Goal: Task Accomplishment & Management: Complete application form

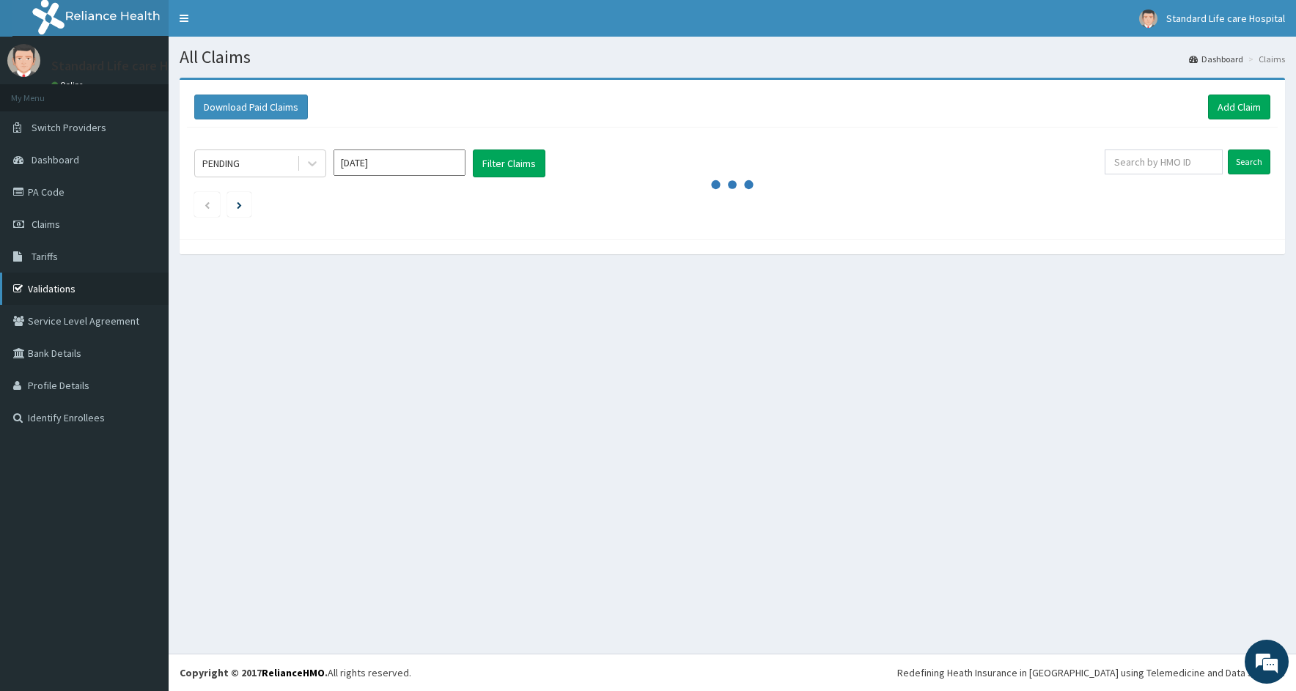
click at [62, 289] on link "Validations" at bounding box center [84, 289] width 169 height 32
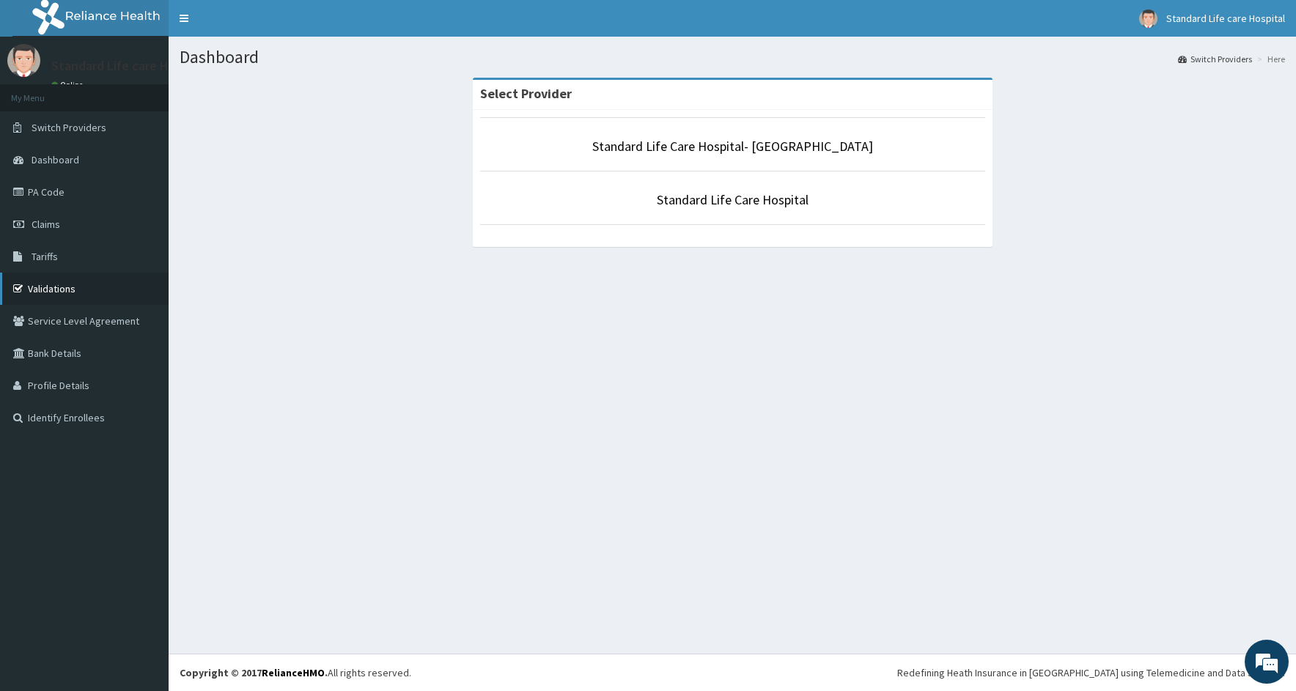
click at [56, 287] on link "Validations" at bounding box center [84, 289] width 169 height 32
click at [720, 205] on link "Standard Life Care Hospital" at bounding box center [733, 199] width 152 height 17
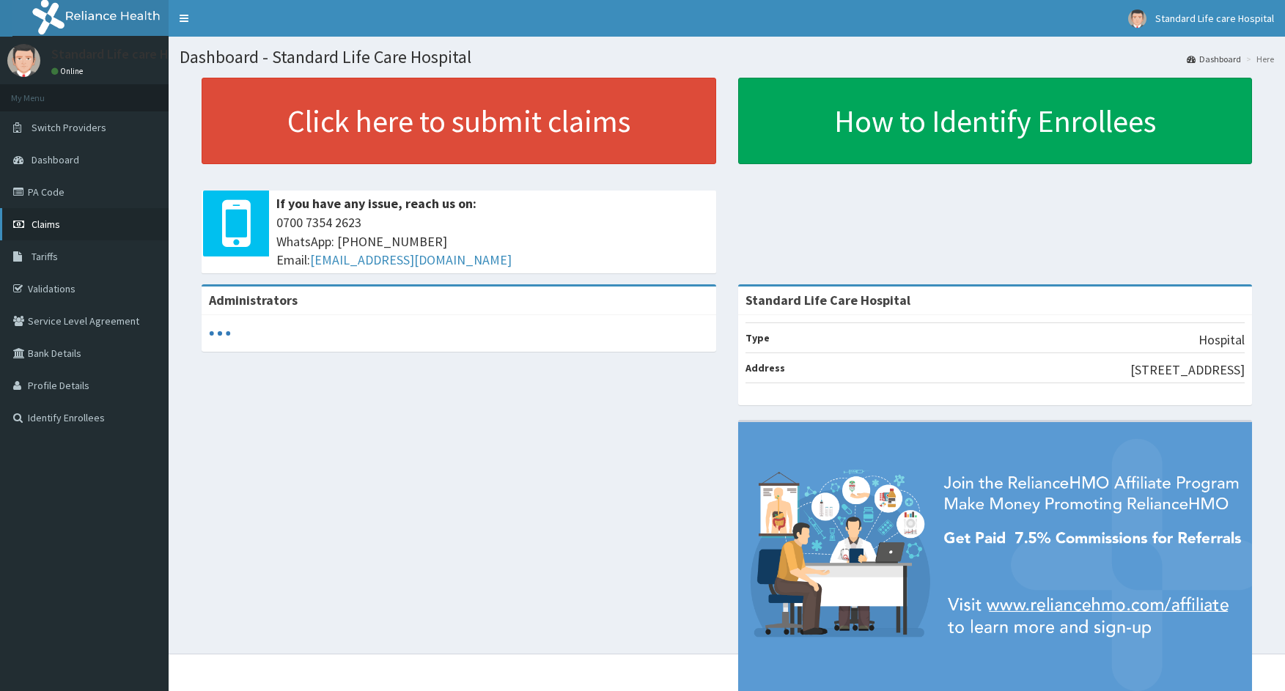
click at [41, 224] on span "Claims" at bounding box center [46, 224] width 29 height 13
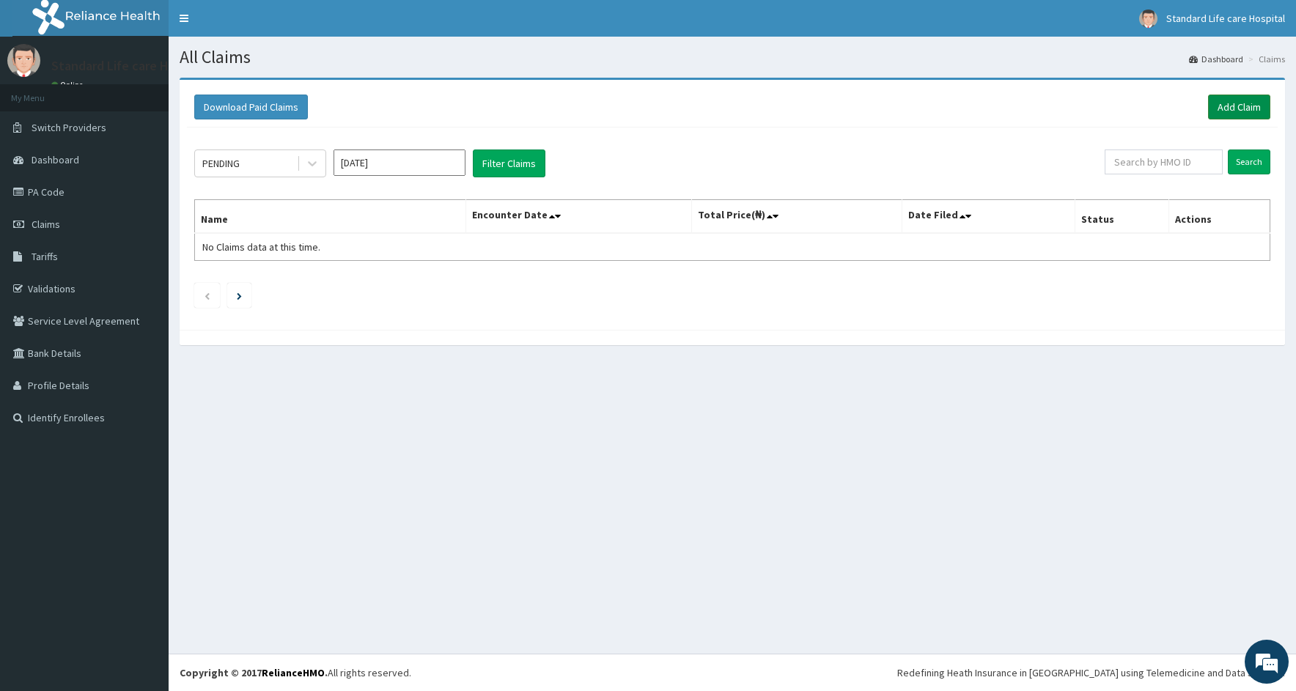
click at [1236, 103] on link "Add Claim" at bounding box center [1239, 107] width 62 height 25
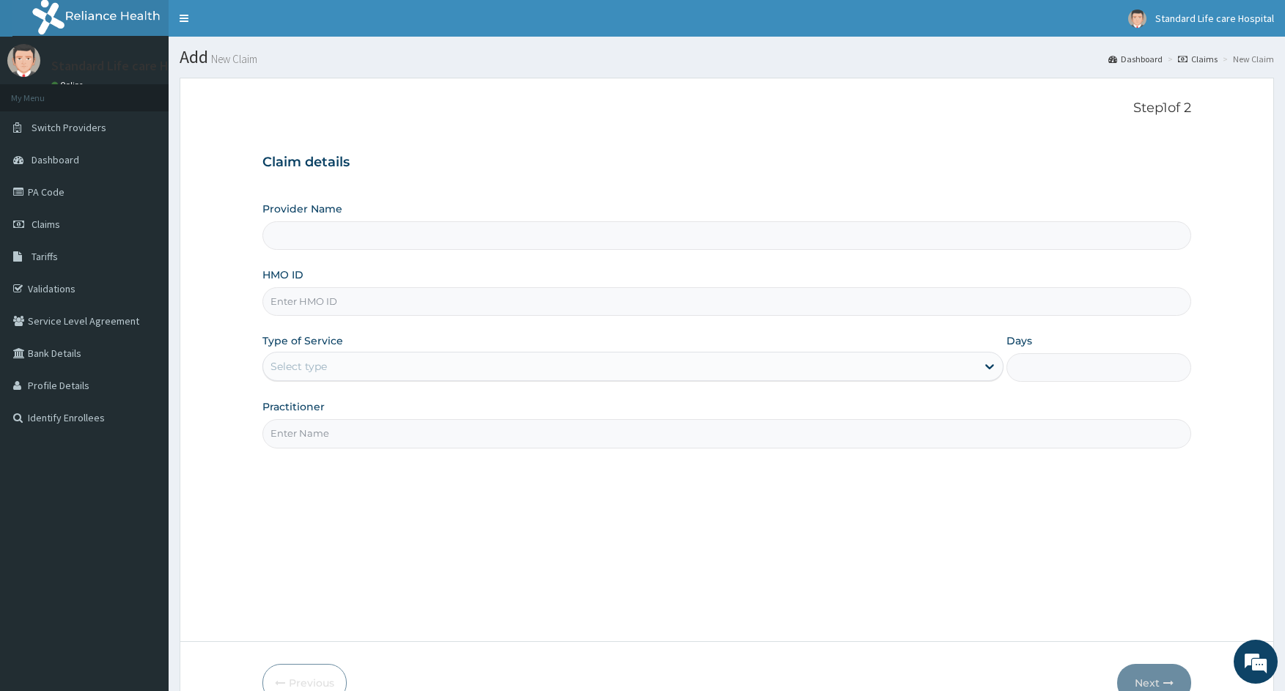
type input "Standard Life Care Hospital"
click at [349, 295] on input "HMO ID" at bounding box center [726, 301] width 929 height 29
type input "WTW/10047/A"
click at [355, 369] on div "Select type" at bounding box center [619, 366] width 713 height 23
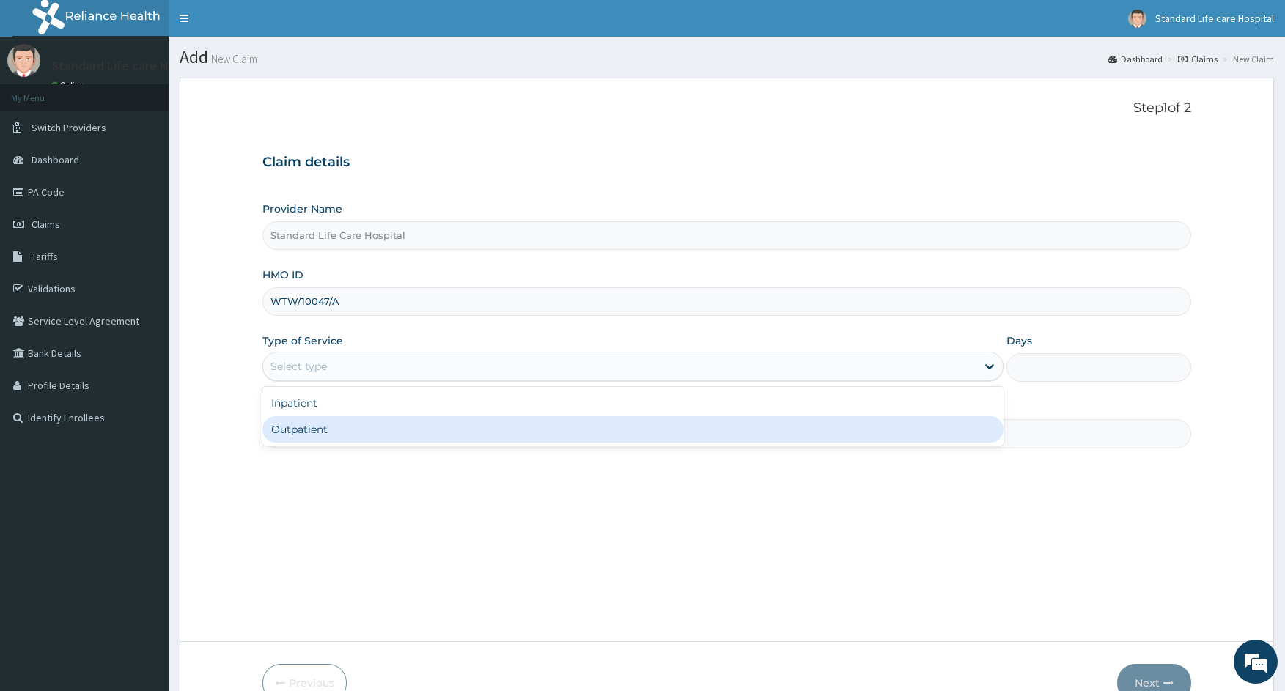
click at [330, 428] on div "Outpatient" at bounding box center [632, 429] width 741 height 26
type input "1"
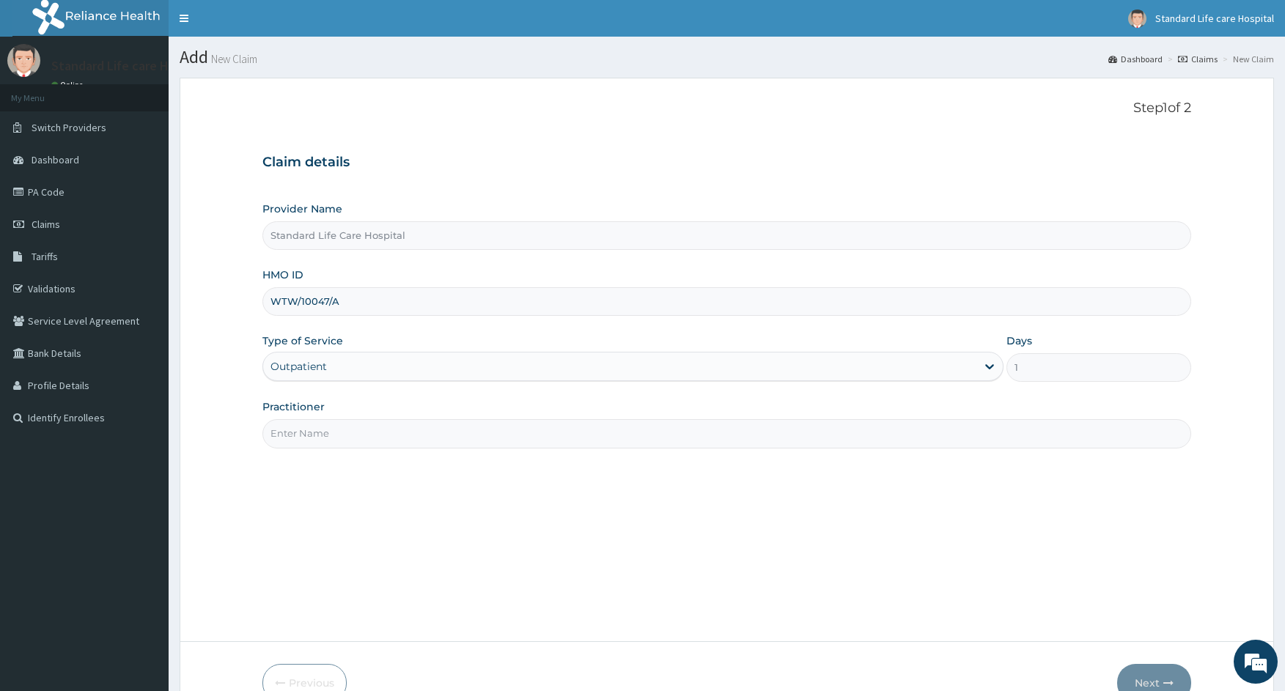
click at [315, 435] on input "Practitioner" at bounding box center [726, 433] width 929 height 29
type input "[PERSON_NAME]"
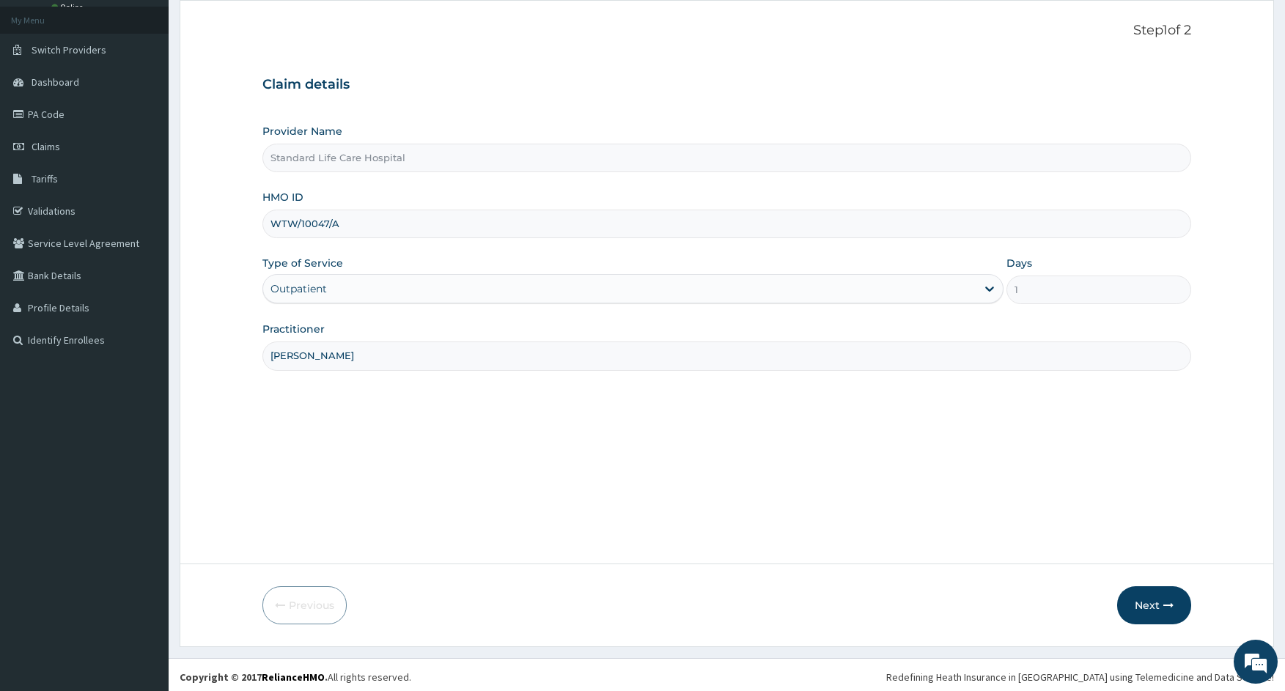
scroll to position [82, 0]
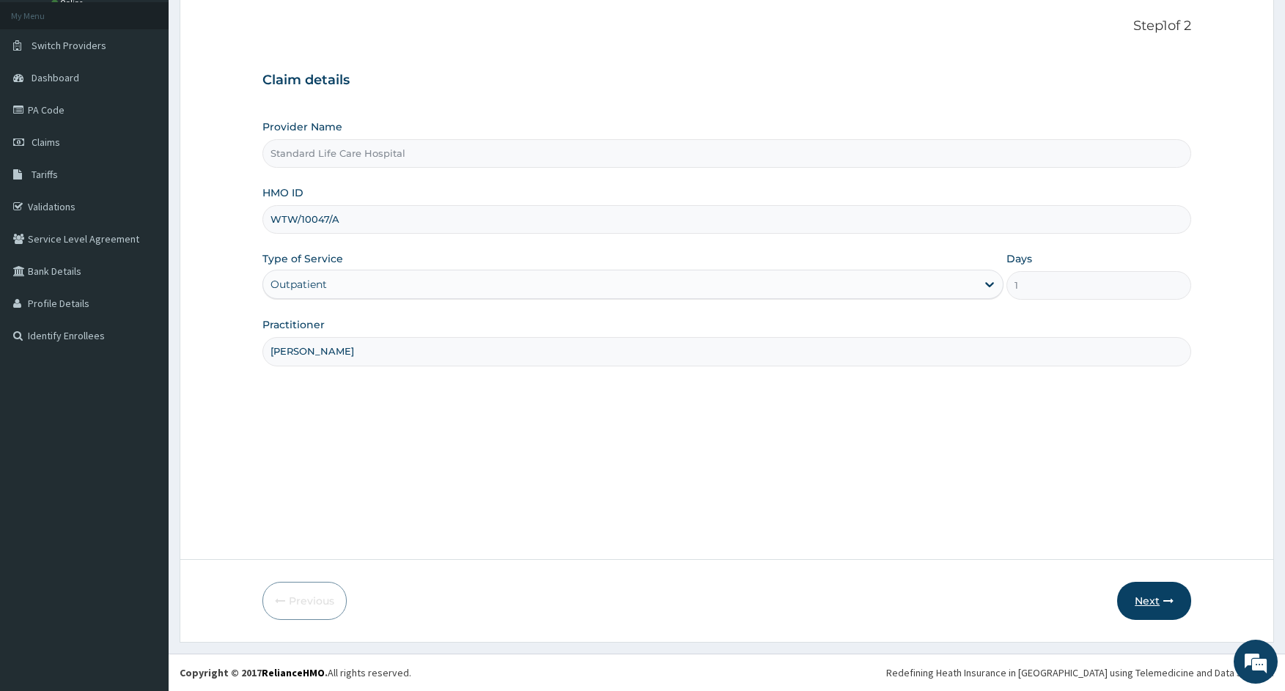
click at [1145, 591] on button "Next" at bounding box center [1154, 601] width 74 height 38
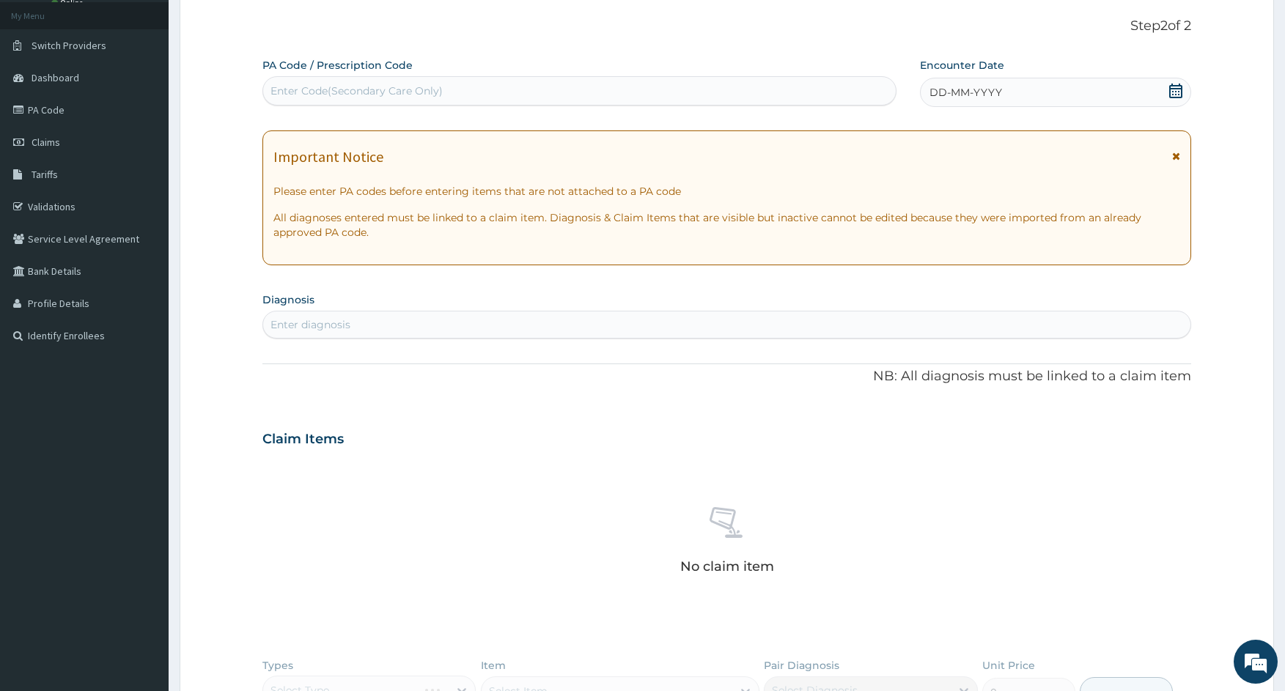
click at [1173, 89] on icon at bounding box center [1175, 91] width 15 height 15
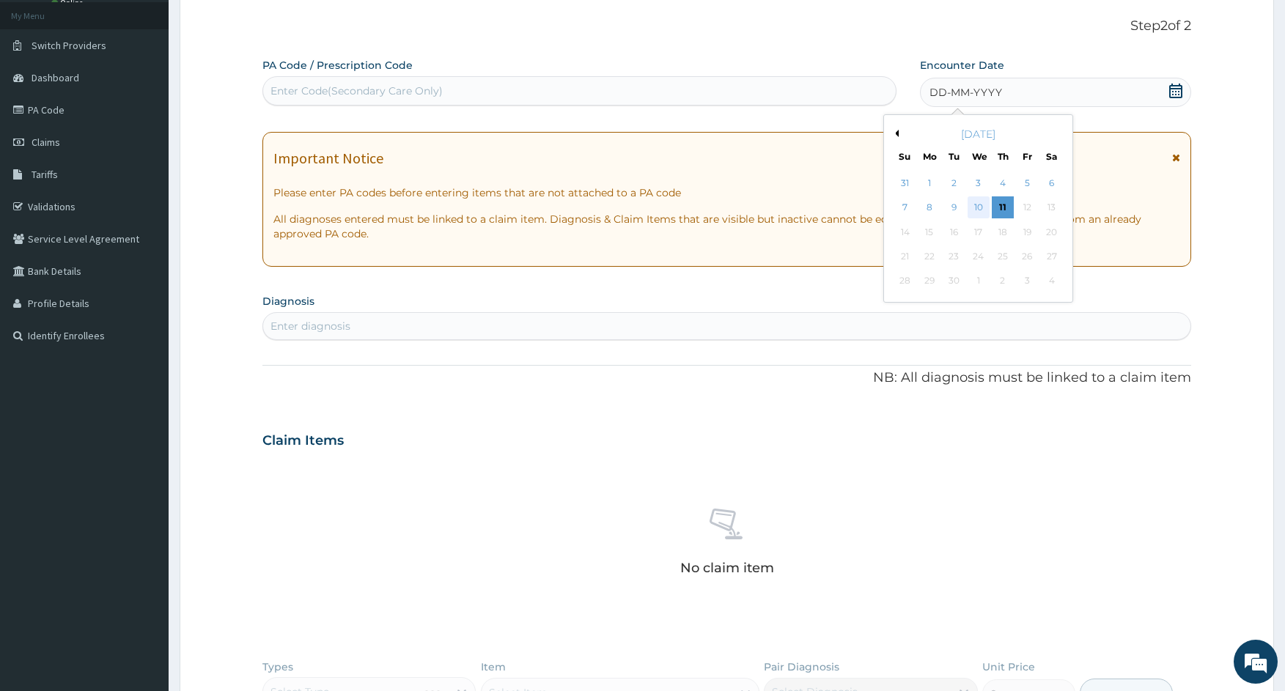
click at [976, 213] on div "10" at bounding box center [978, 208] width 22 height 22
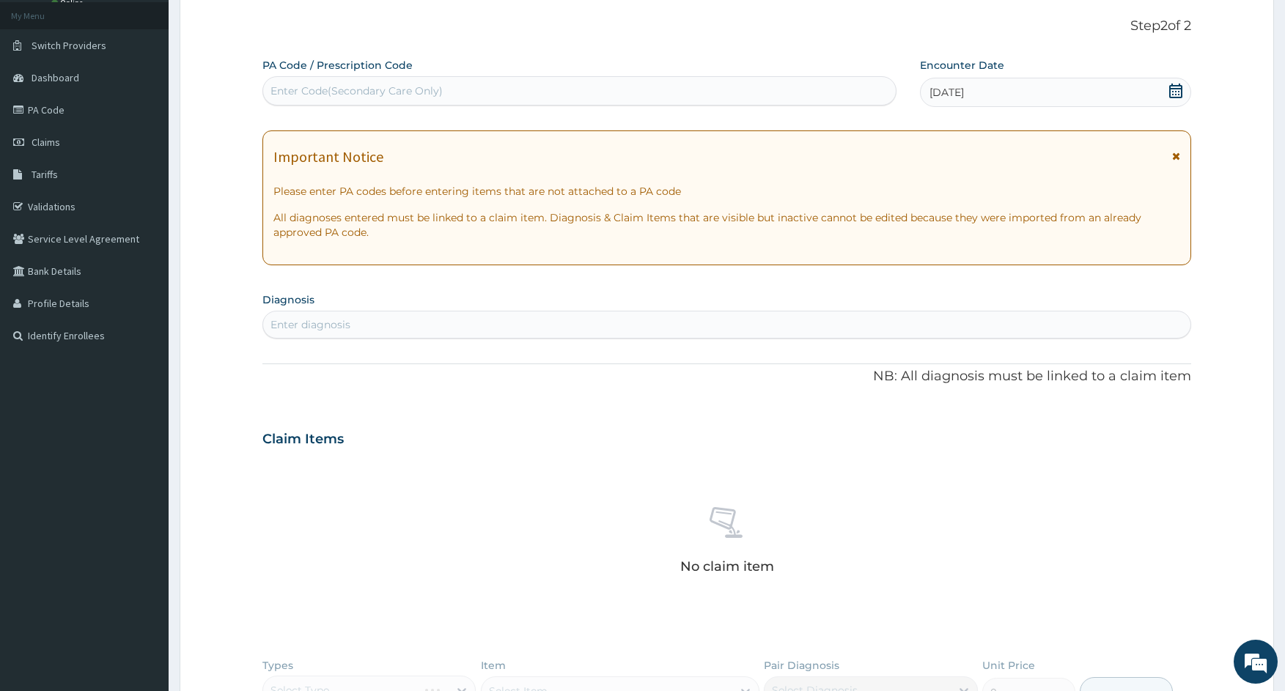
click at [602, 321] on div "Enter diagnosis" at bounding box center [726, 324] width 927 height 23
type input "[MEDICAL_DATA]"
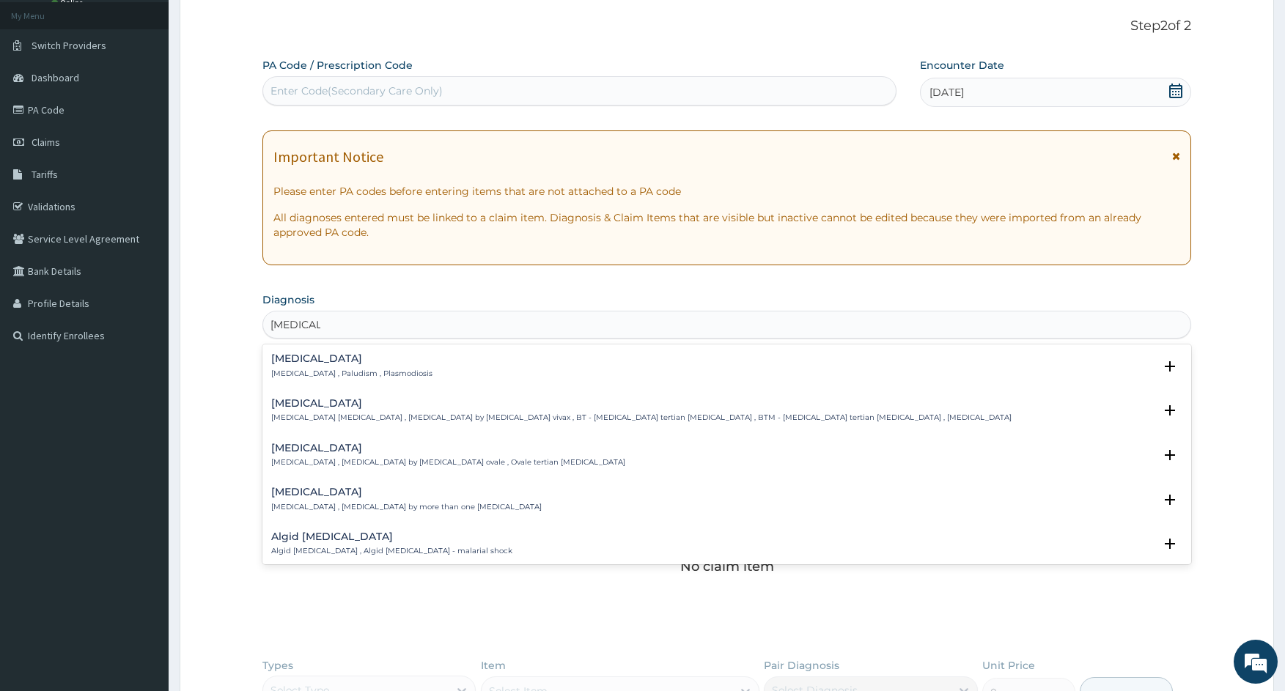
click at [300, 374] on p "[MEDICAL_DATA] , Paludism , Plasmodiosis" at bounding box center [351, 374] width 161 height 10
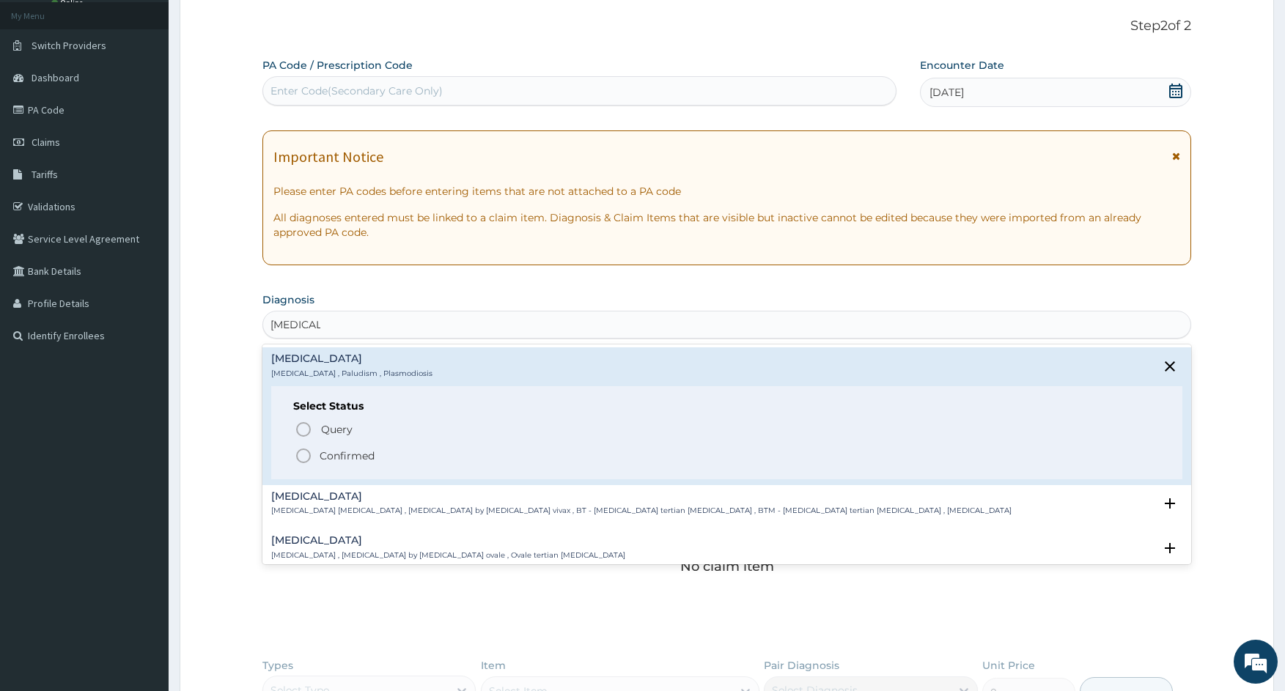
click at [302, 454] on icon "status option filled" at bounding box center [304, 456] width 18 height 18
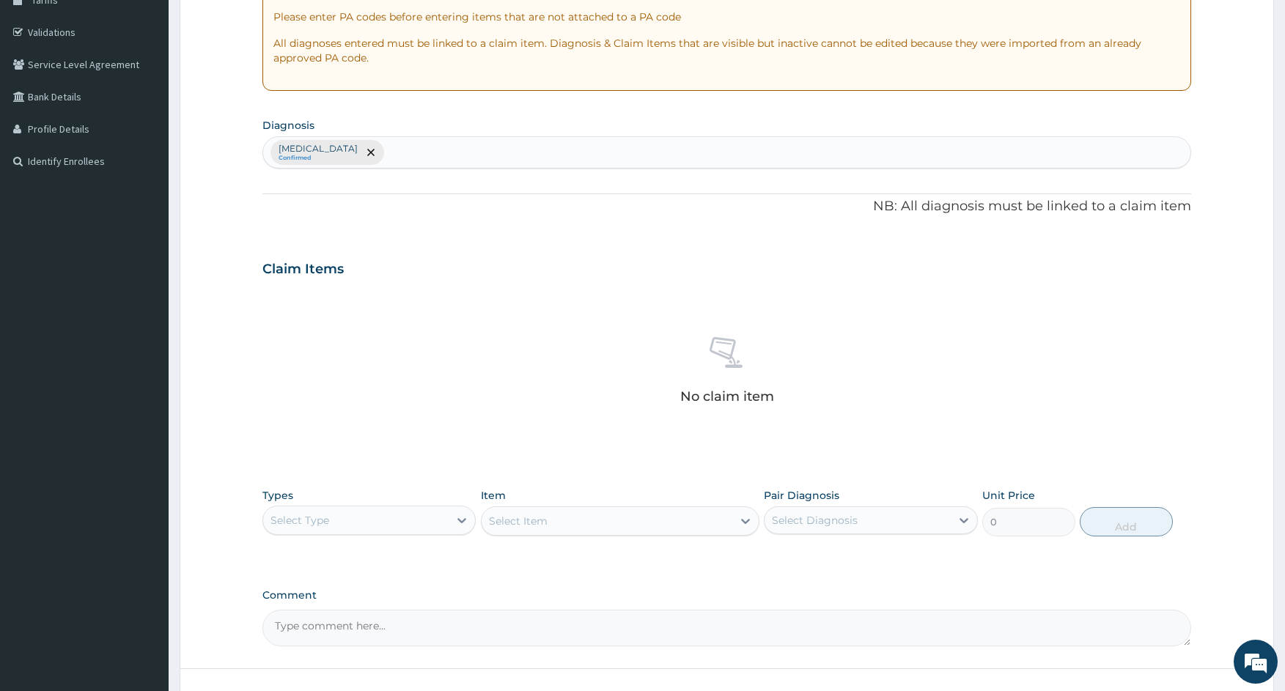
scroll to position [253, 0]
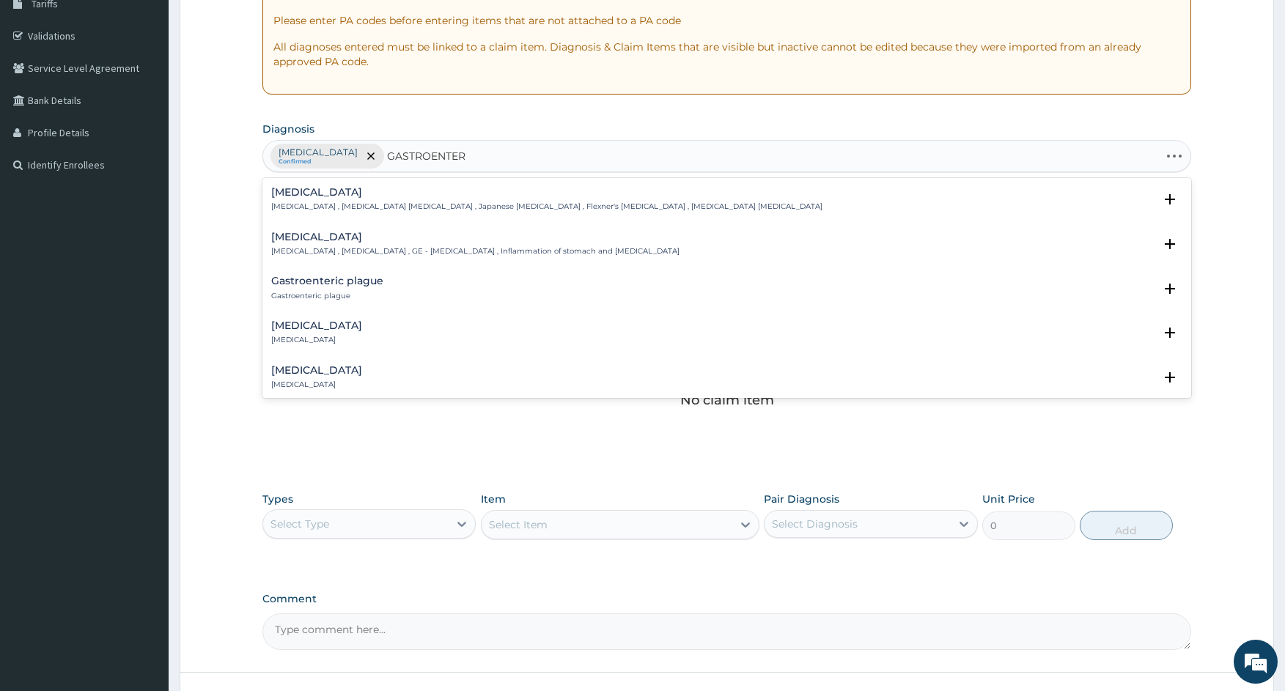
type input "GASTROENTERI"
click at [322, 248] on p "[MEDICAL_DATA] , [MEDICAL_DATA] , GE - [MEDICAL_DATA] , Inflammation of stomach…" at bounding box center [475, 251] width 408 height 10
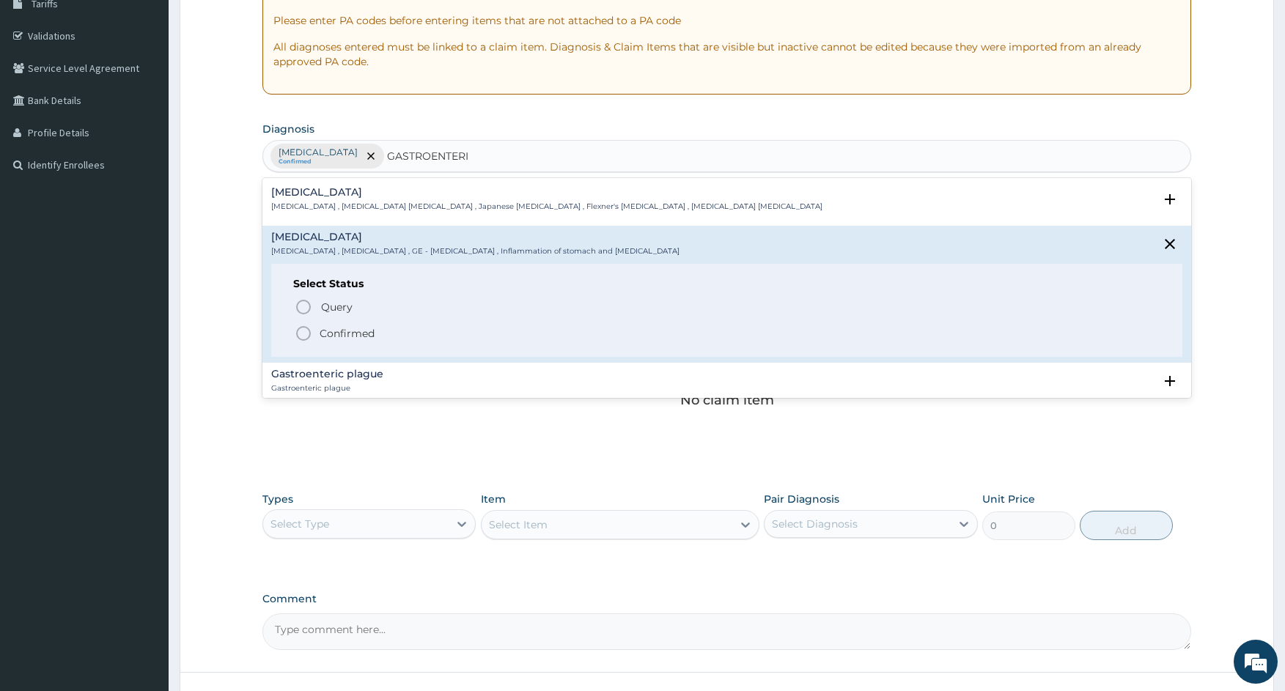
click at [301, 332] on icon "status option filled" at bounding box center [304, 334] width 18 height 18
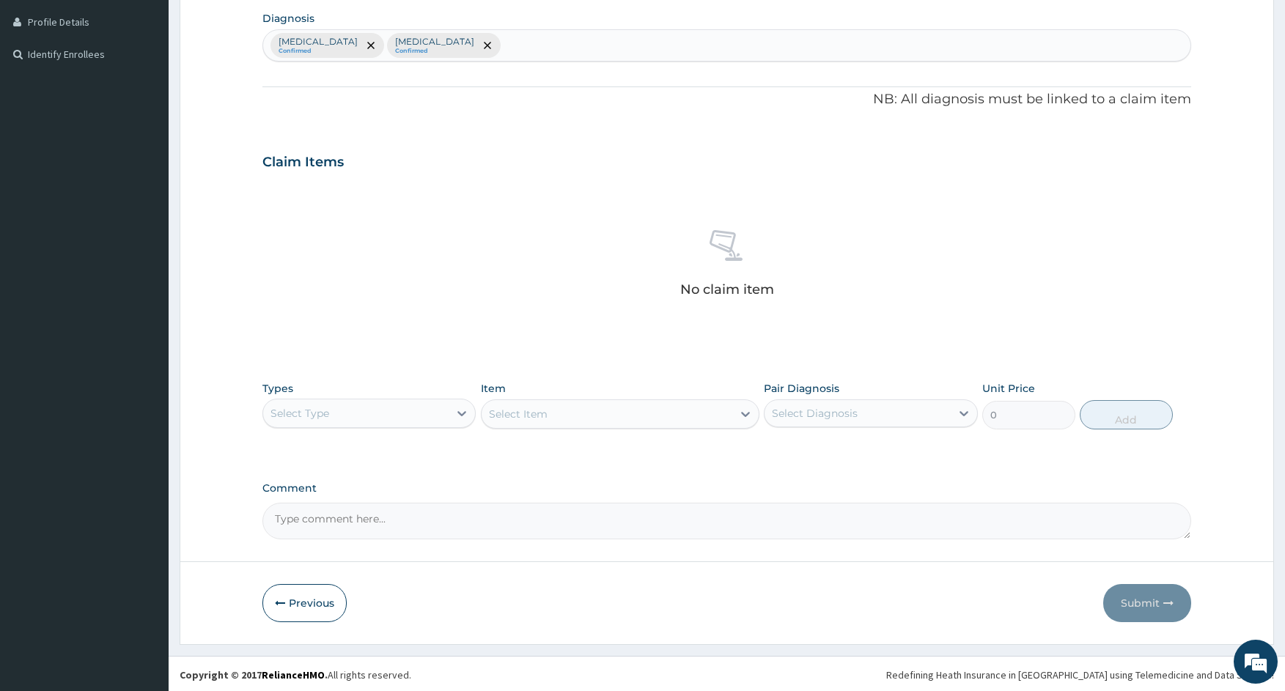
scroll to position [366, 0]
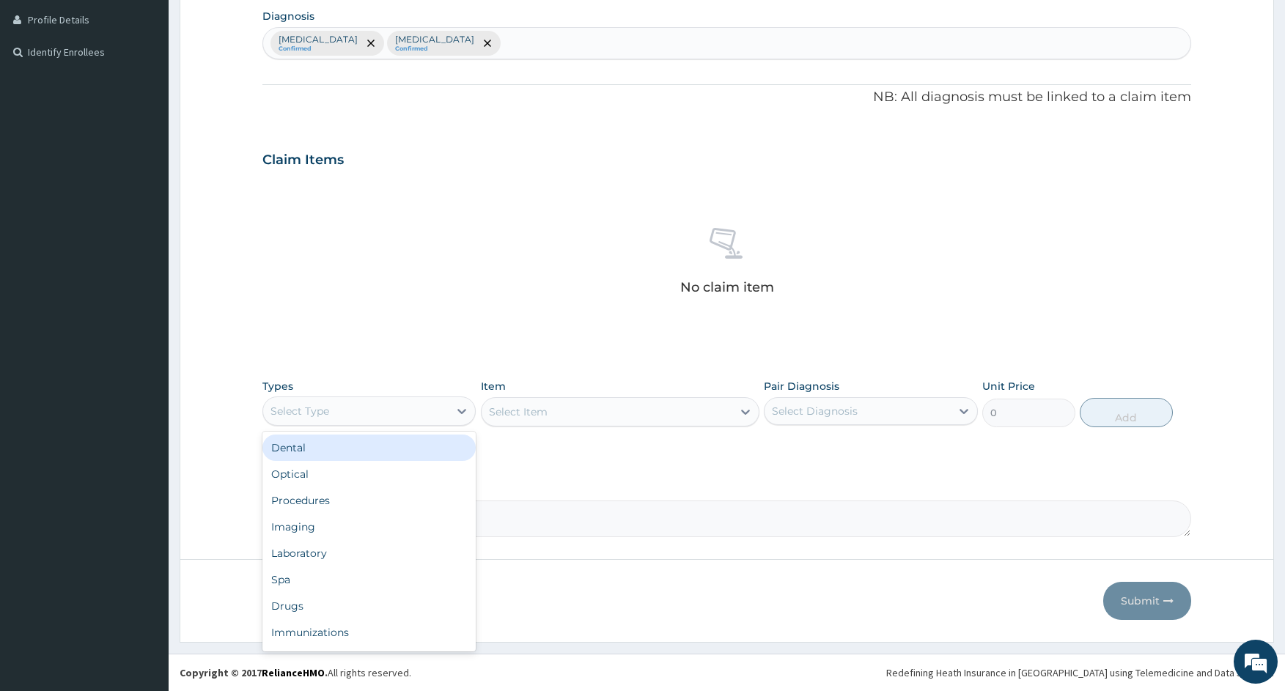
click at [389, 400] on div "Select Type" at bounding box center [355, 410] width 185 height 23
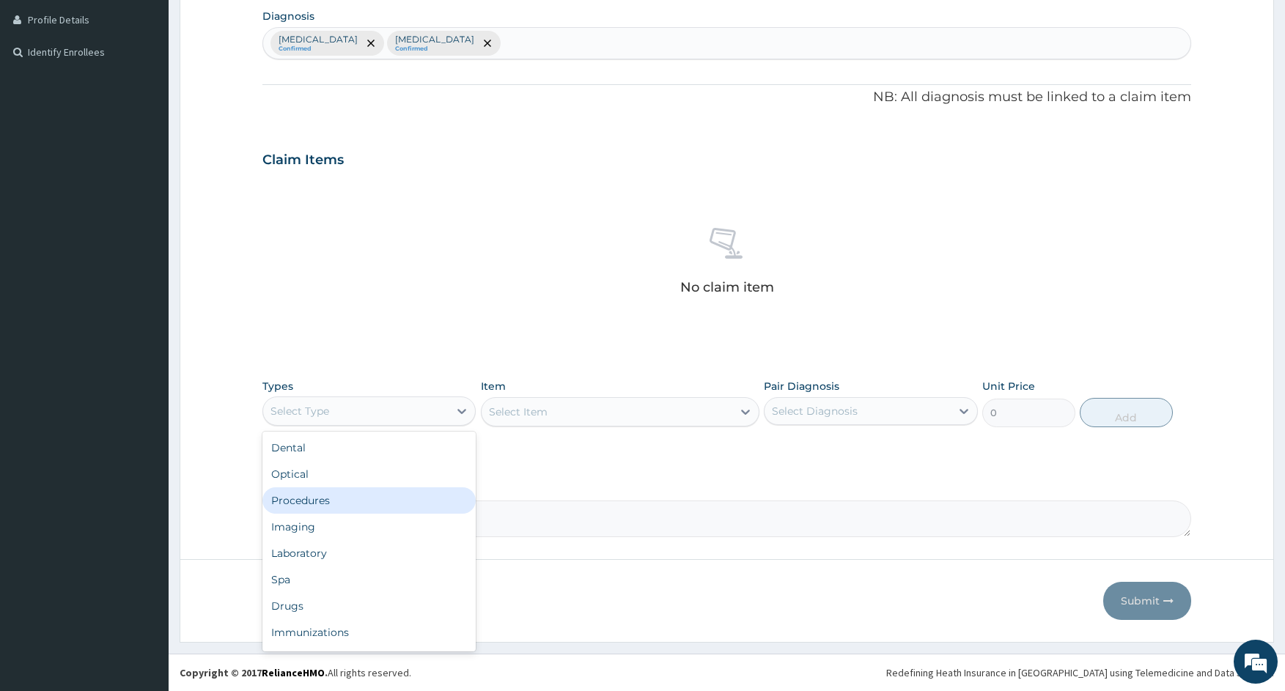
click at [341, 498] on div "Procedures" at bounding box center [368, 500] width 213 height 26
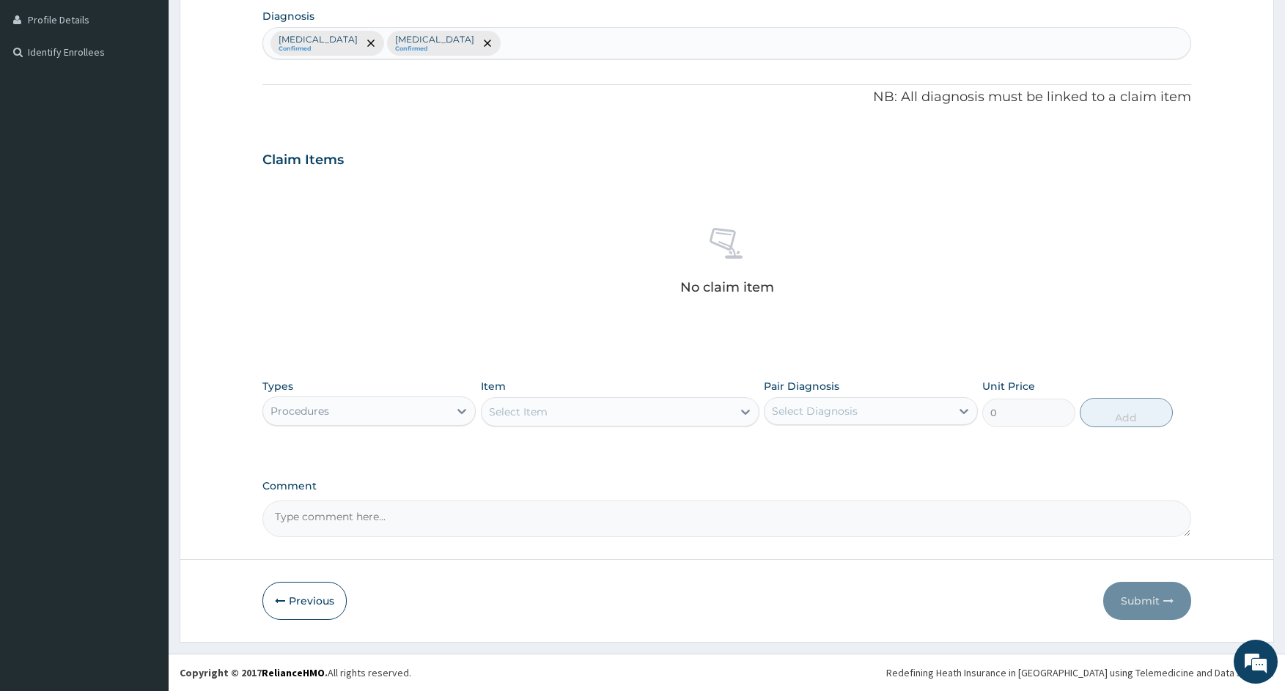
click at [604, 419] on div "Select Item" at bounding box center [607, 411] width 251 height 23
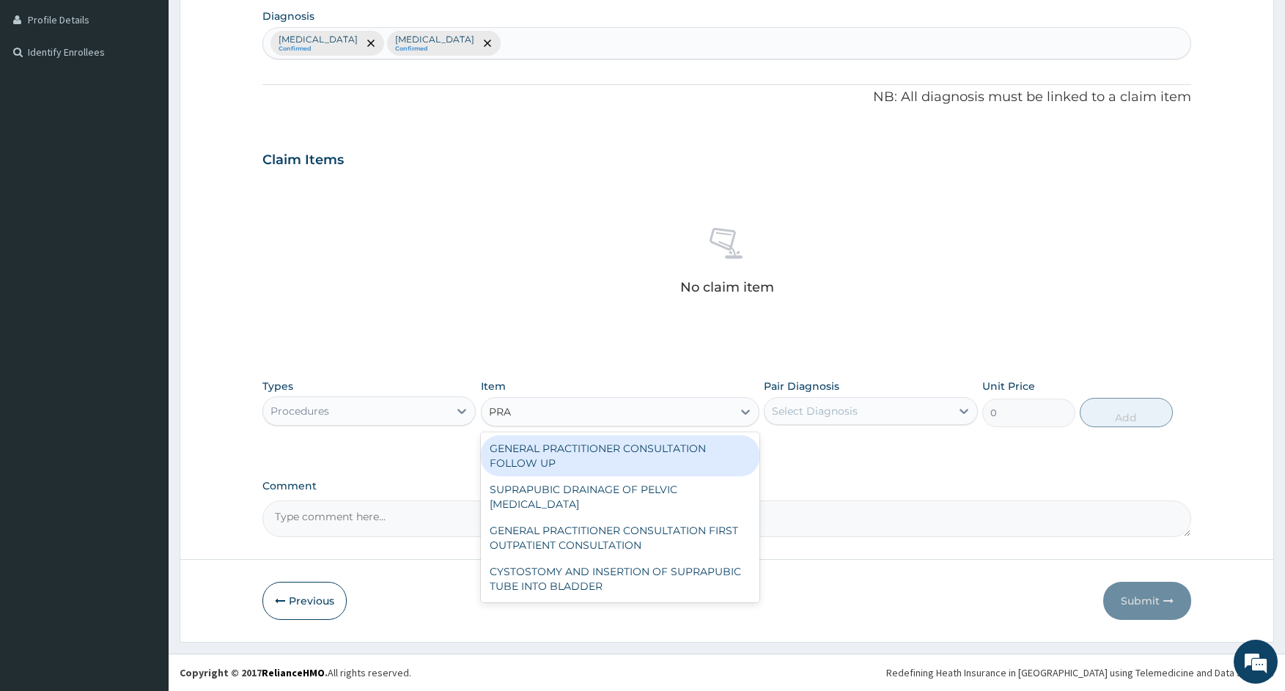
type input "PRAC"
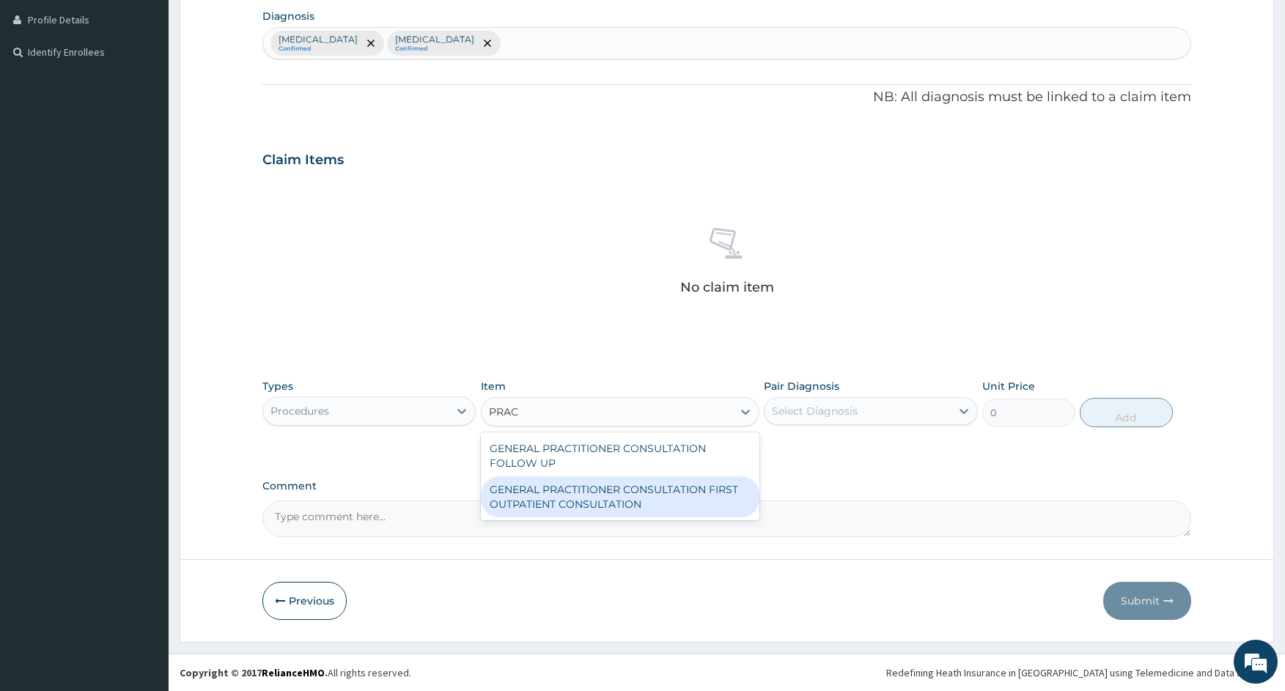
click at [605, 504] on div "GENERAL PRACTITIONER CONSULTATION FIRST OUTPATIENT CONSULTATION" at bounding box center [620, 496] width 279 height 41
type input "3000"
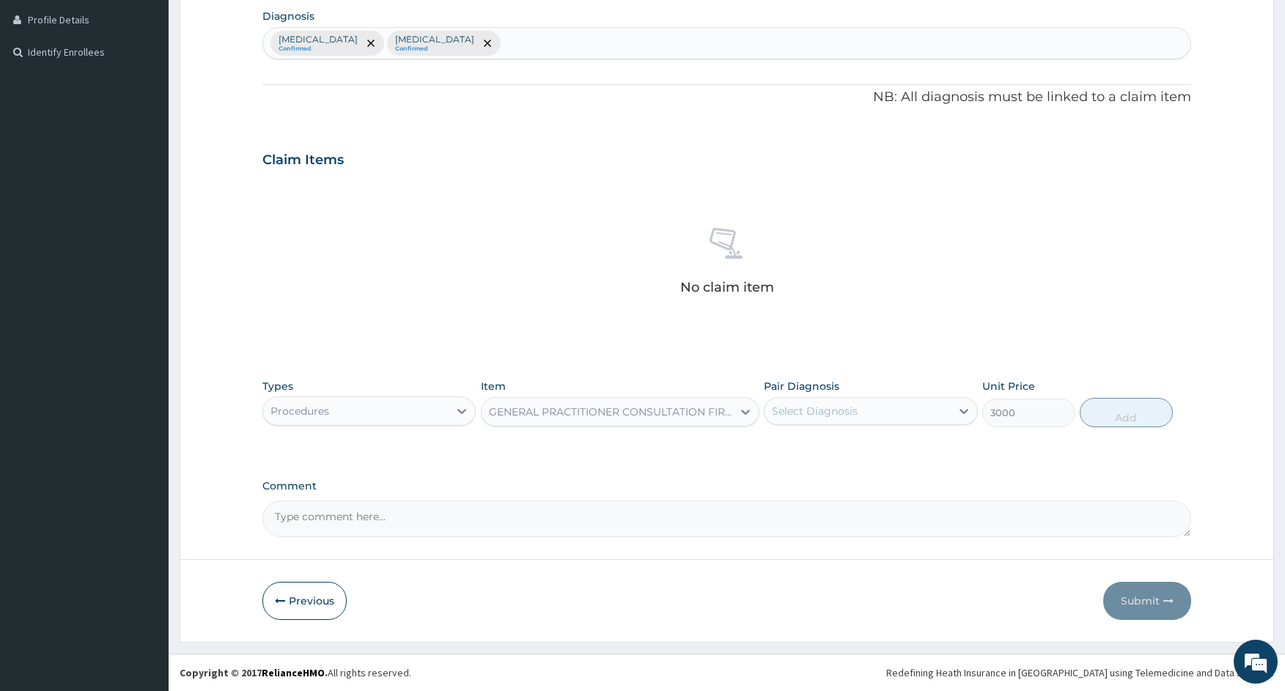
click at [816, 410] on div "Select Diagnosis" at bounding box center [815, 411] width 86 height 15
click at [821, 452] on label "[MEDICAL_DATA]" at bounding box center [833, 447] width 91 height 15
checkbox input "true"
click at [1130, 408] on button "Add" at bounding box center [1126, 412] width 93 height 29
type input "0"
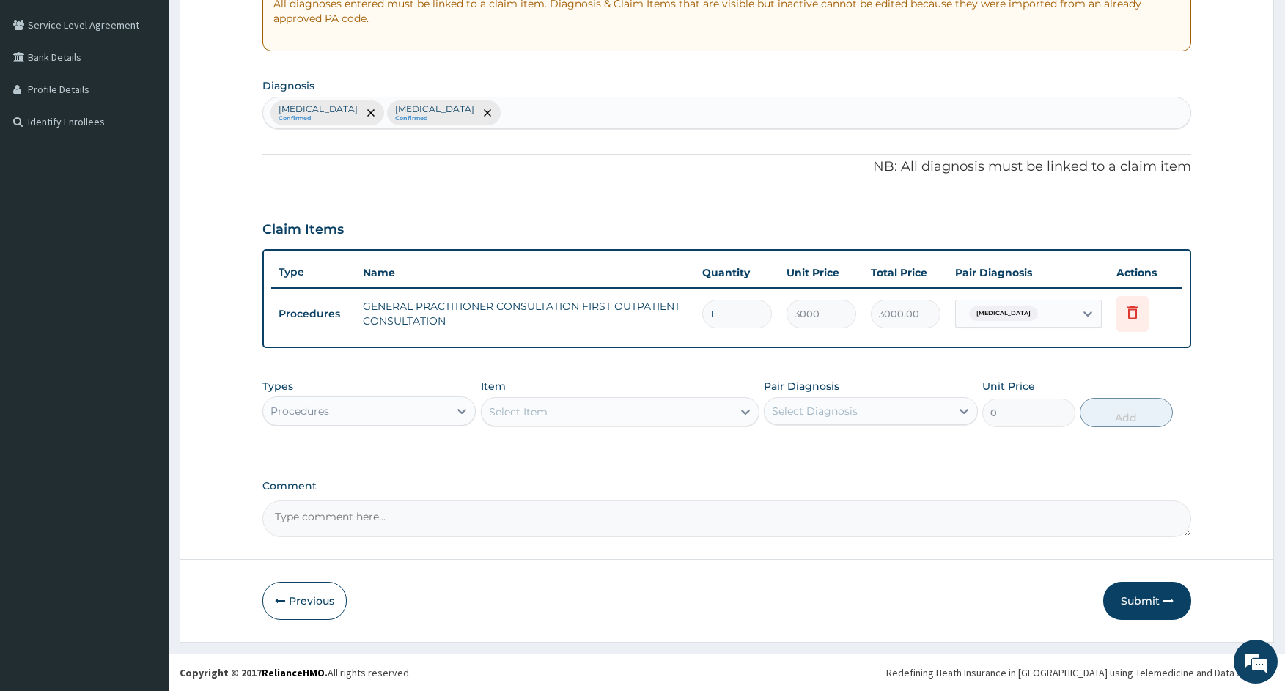
scroll to position [296, 0]
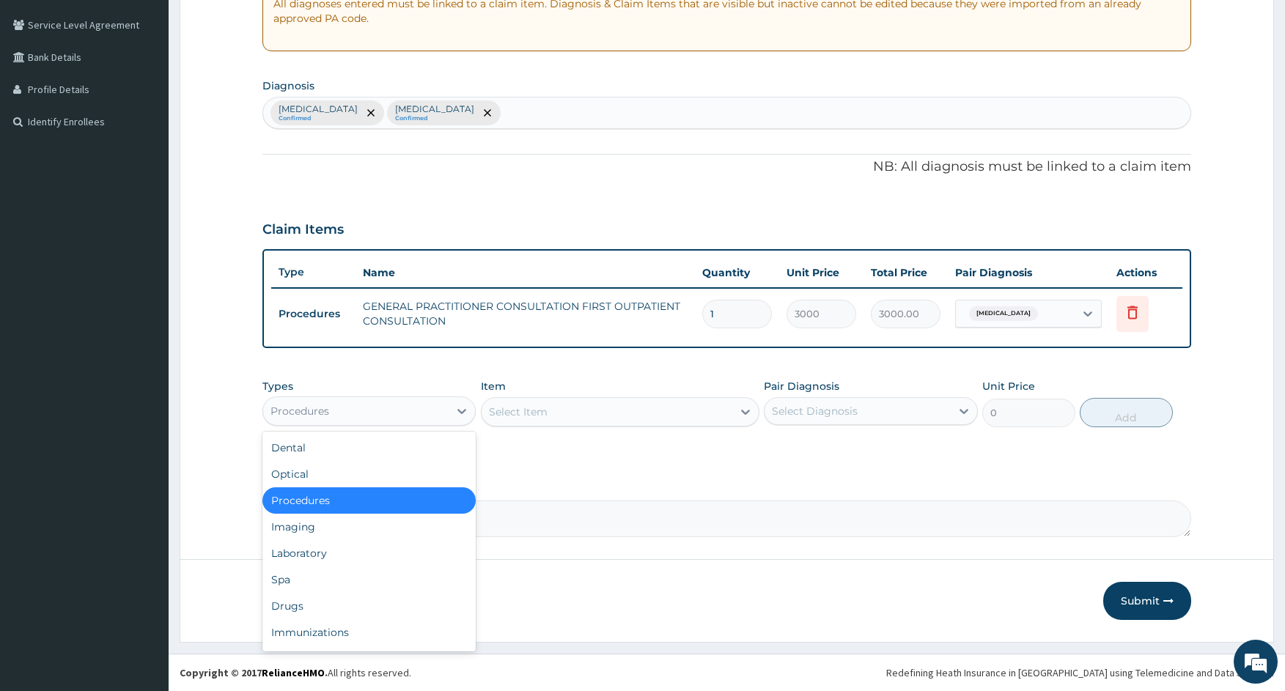
click at [414, 414] on div "Procedures" at bounding box center [355, 410] width 185 height 23
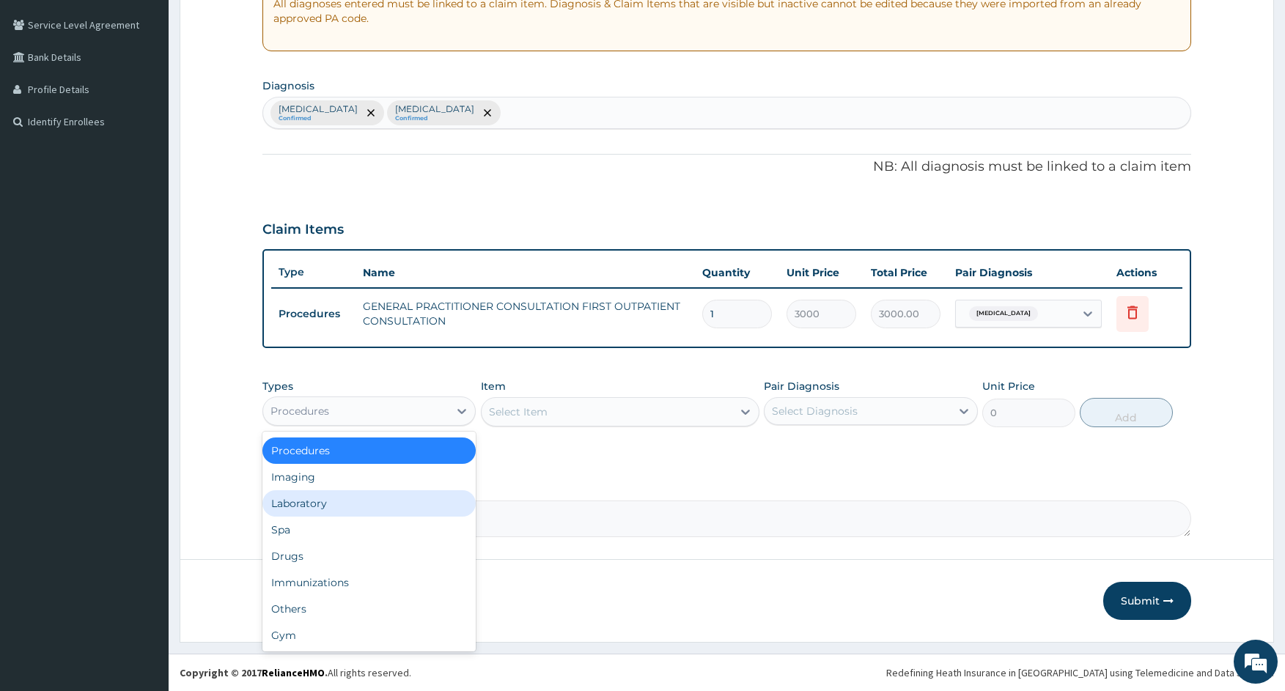
click at [344, 506] on div "Laboratory" at bounding box center [368, 503] width 213 height 26
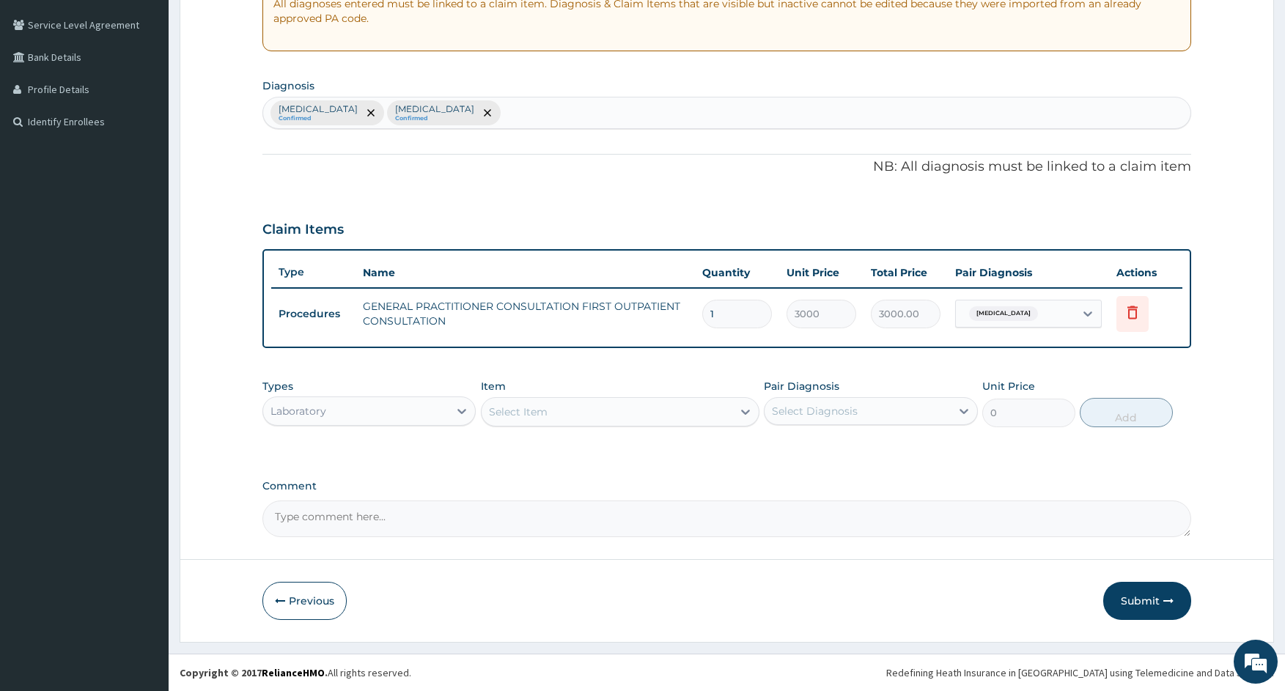
click at [580, 416] on div "Select Item" at bounding box center [607, 411] width 251 height 23
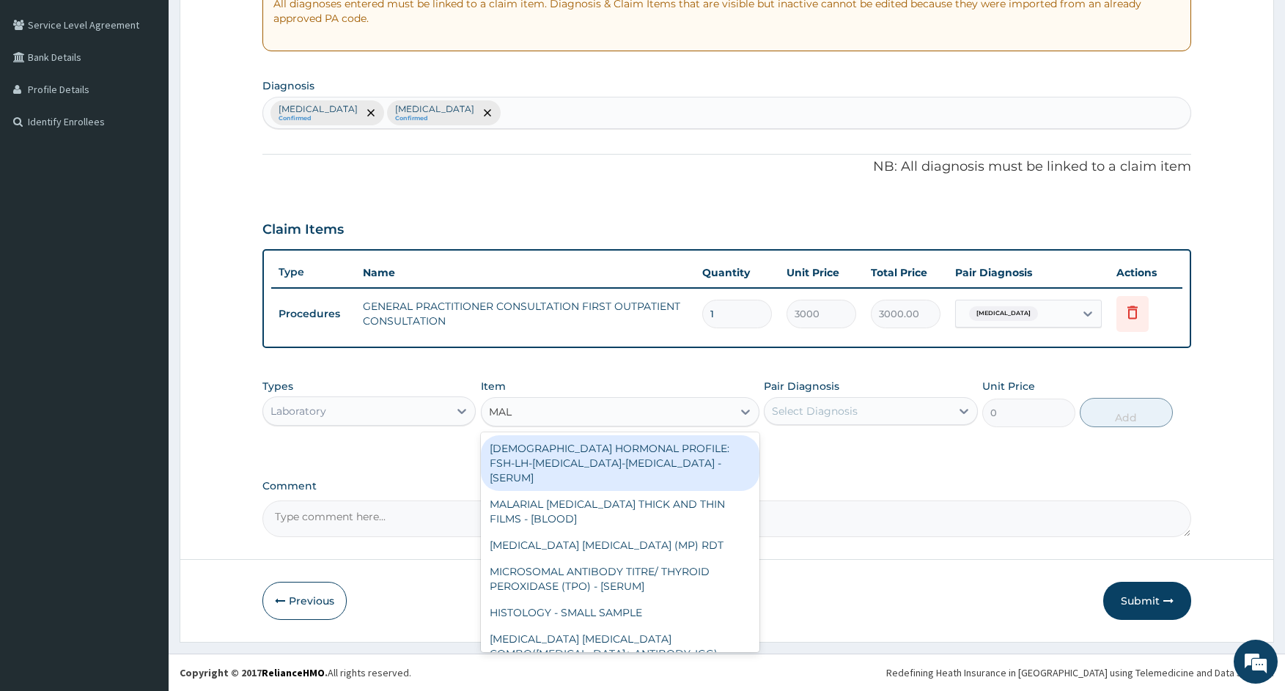
type input "MALA"
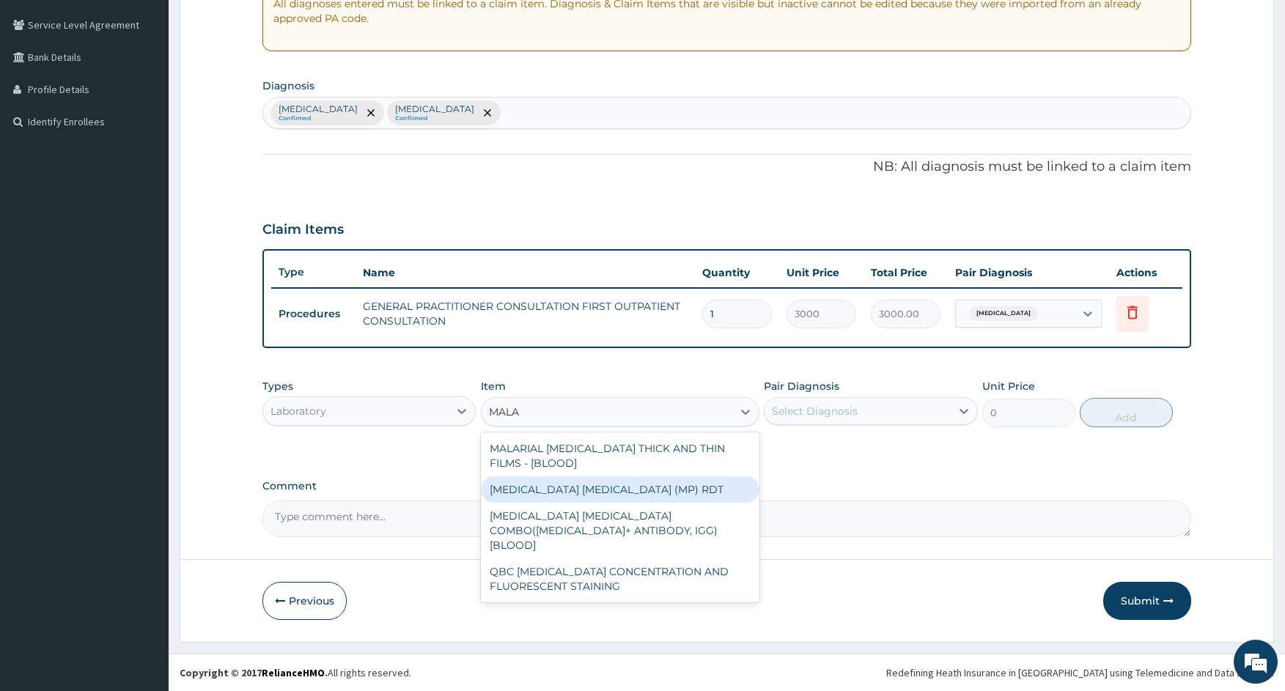
click at [669, 492] on div "[MEDICAL_DATA] [MEDICAL_DATA] (MP) RDT" at bounding box center [620, 489] width 279 height 26
type input "1500"
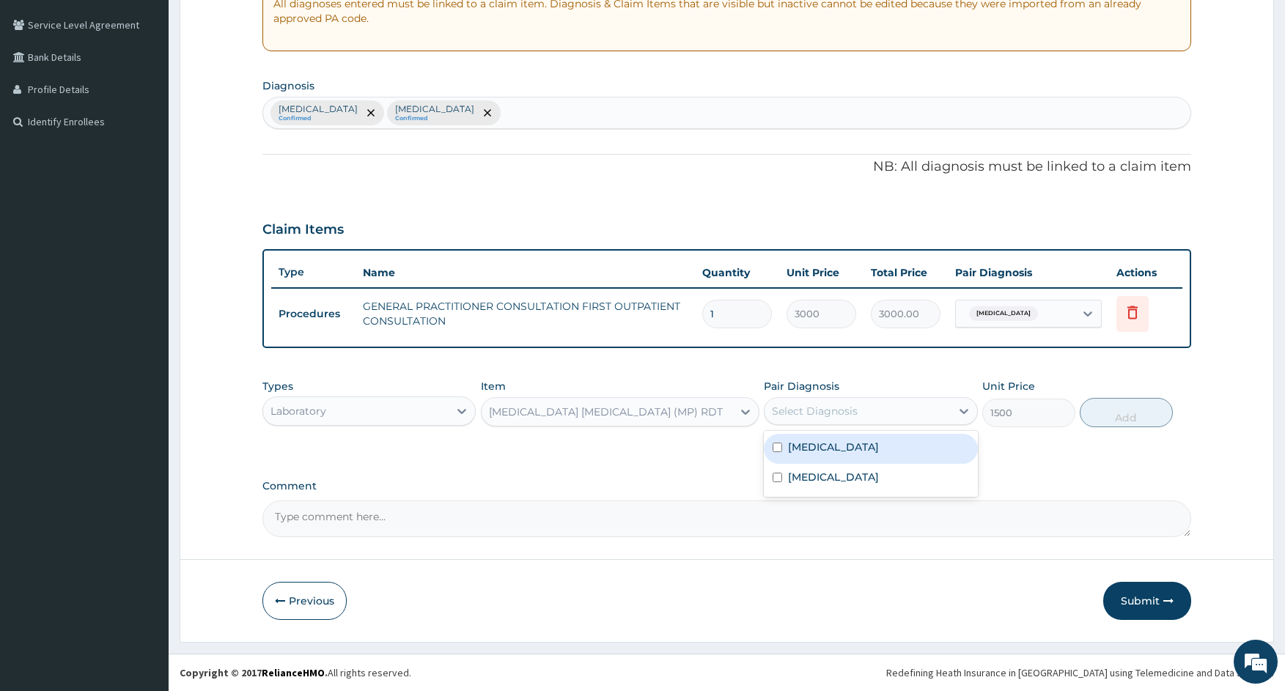
click at [847, 413] on div "Select Diagnosis" at bounding box center [815, 411] width 86 height 15
click at [833, 449] on div "[MEDICAL_DATA]" at bounding box center [870, 449] width 213 height 30
checkbox input "true"
click at [1094, 418] on button "Add" at bounding box center [1126, 412] width 93 height 29
type input "0"
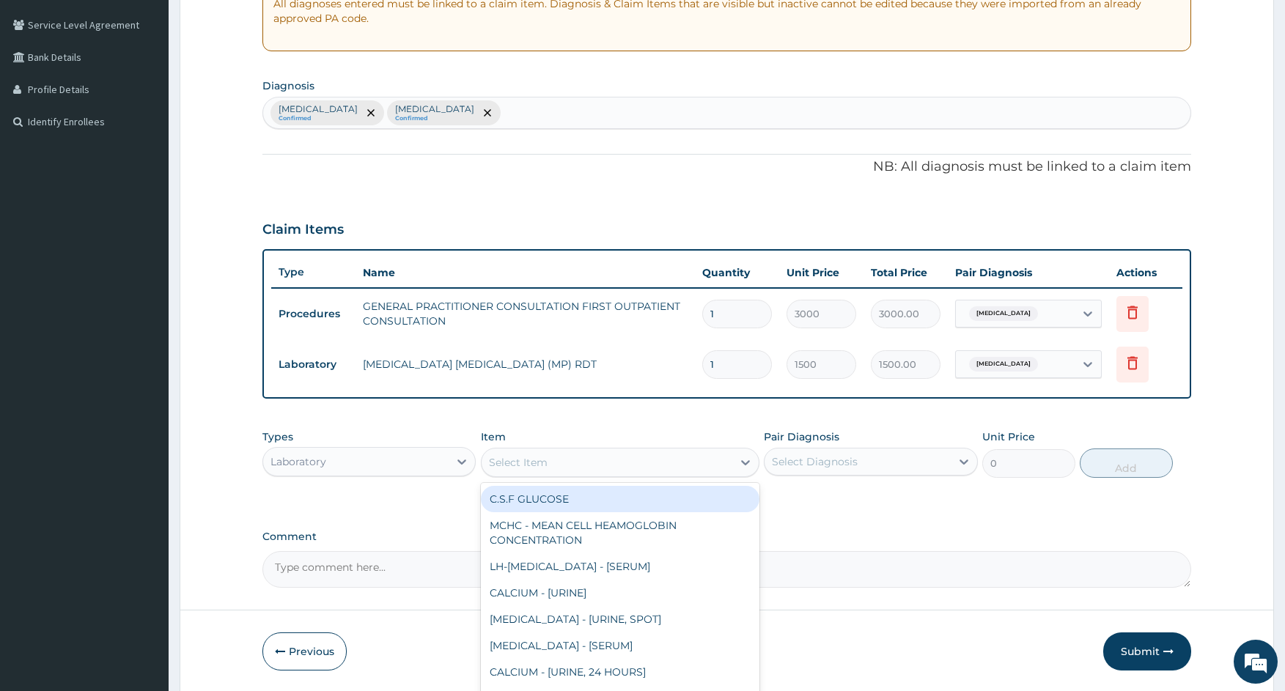
click at [536, 462] on div "Select Item" at bounding box center [518, 462] width 59 height 15
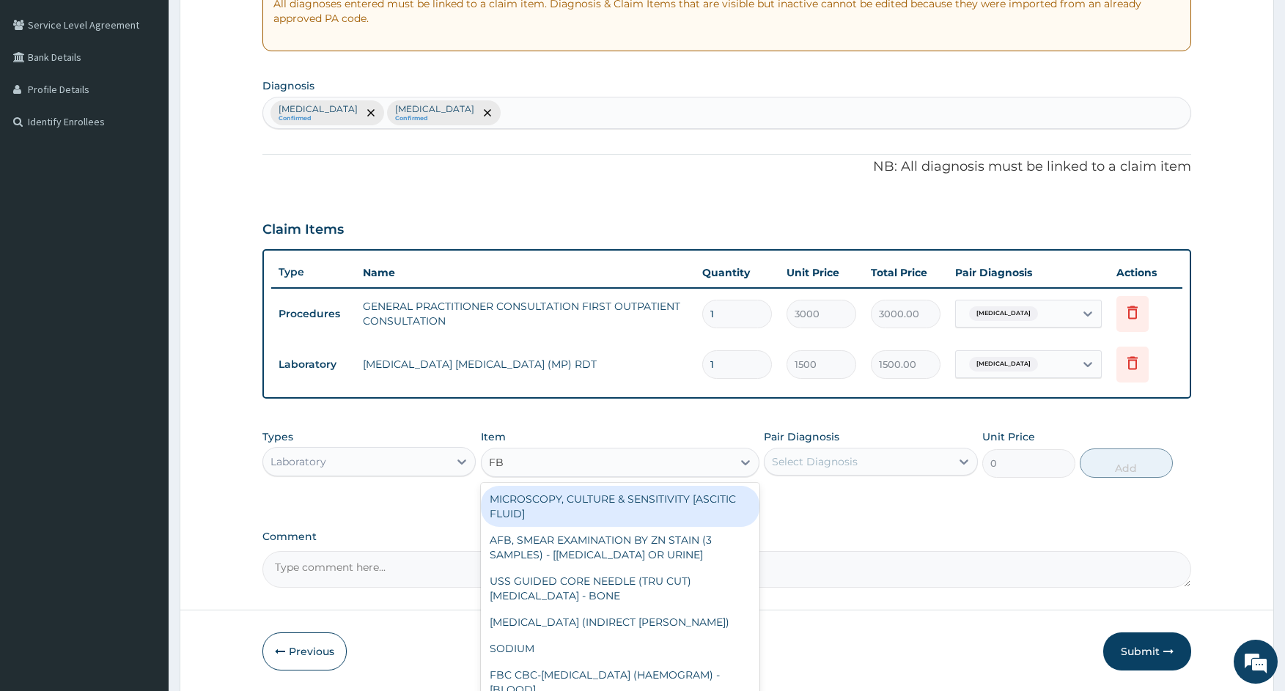
type input "FBC"
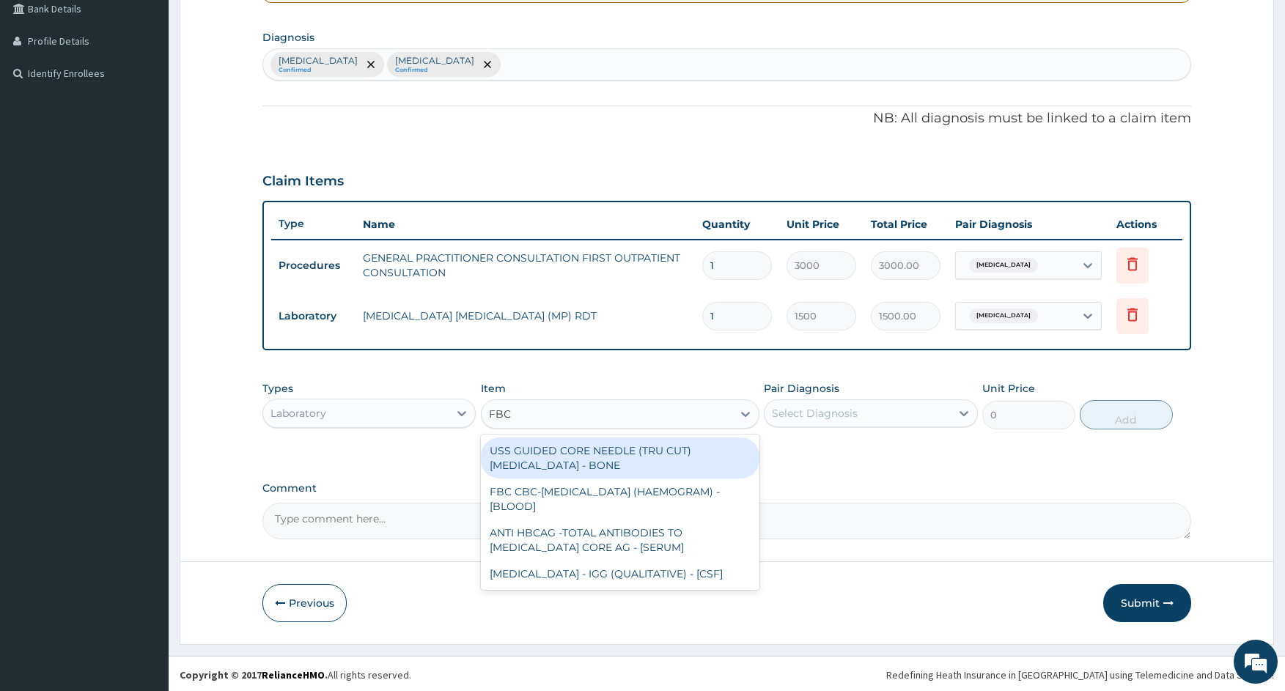
scroll to position [347, 0]
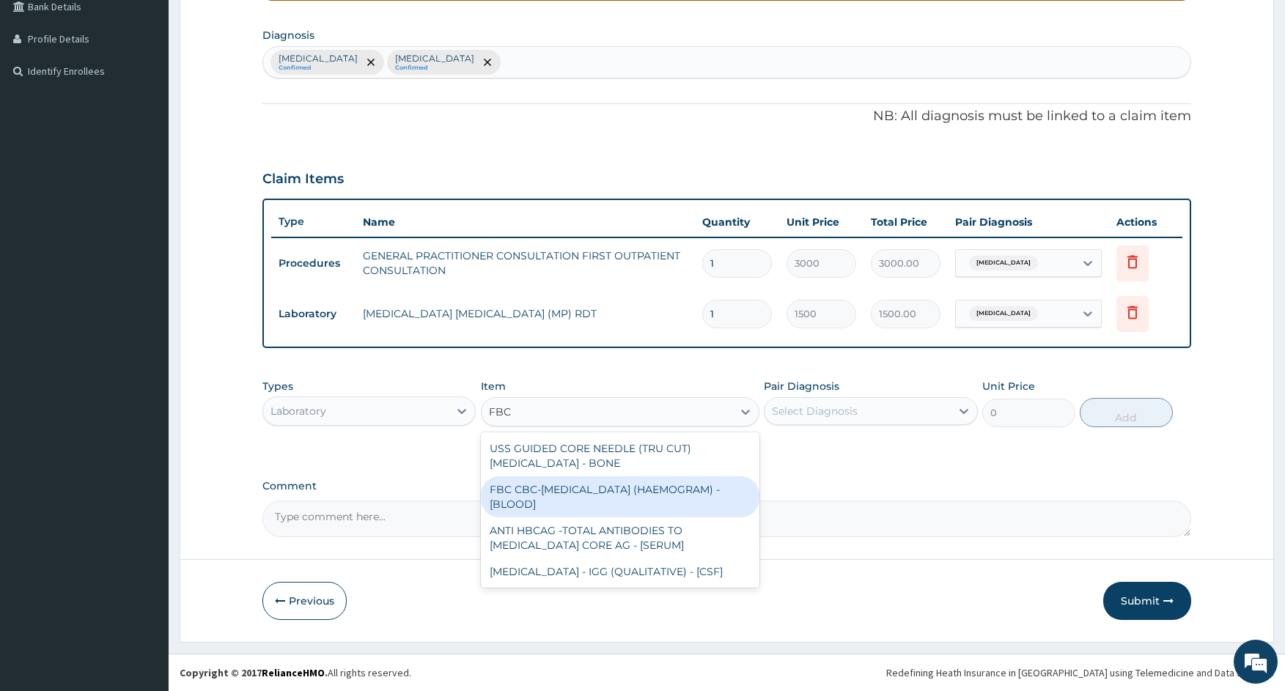
click at [564, 493] on div "FBC CBC-[MEDICAL_DATA] (HAEMOGRAM) - [BLOOD]" at bounding box center [620, 496] width 279 height 41
type input "3000"
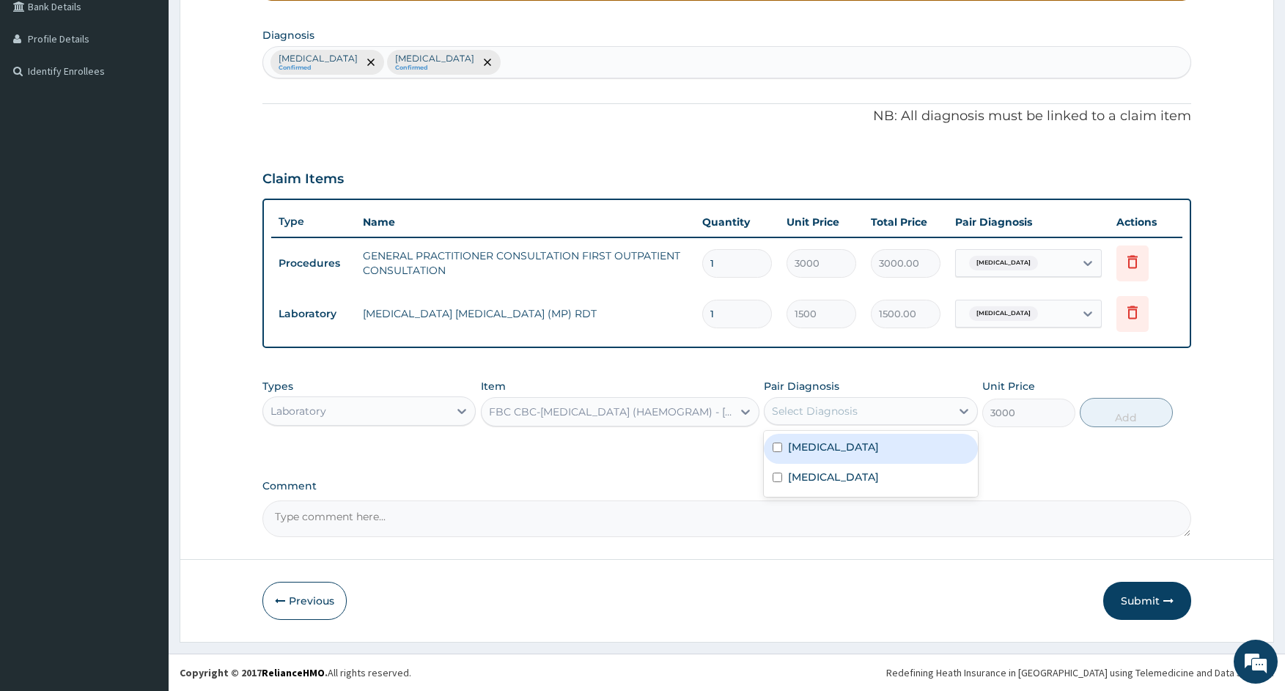
click at [832, 420] on div "Select Diagnosis" at bounding box center [856, 410] width 185 height 23
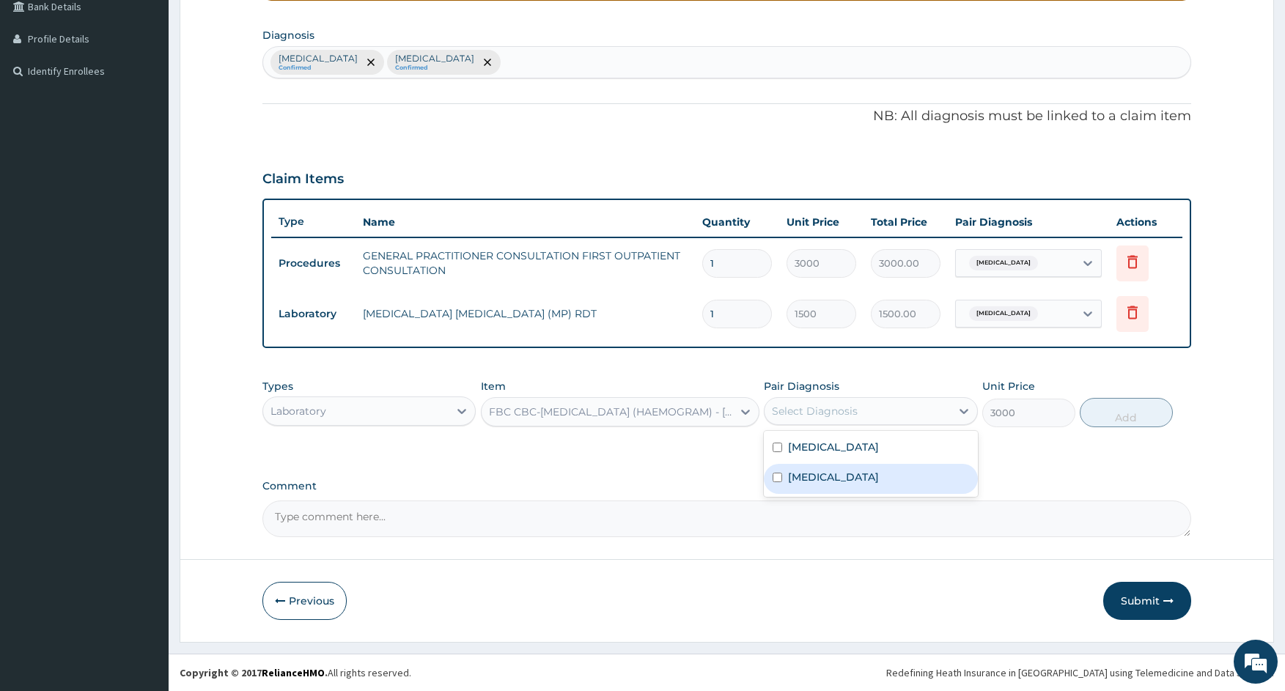
click at [816, 484] on div "[MEDICAL_DATA]" at bounding box center [870, 479] width 213 height 30
checkbox input "true"
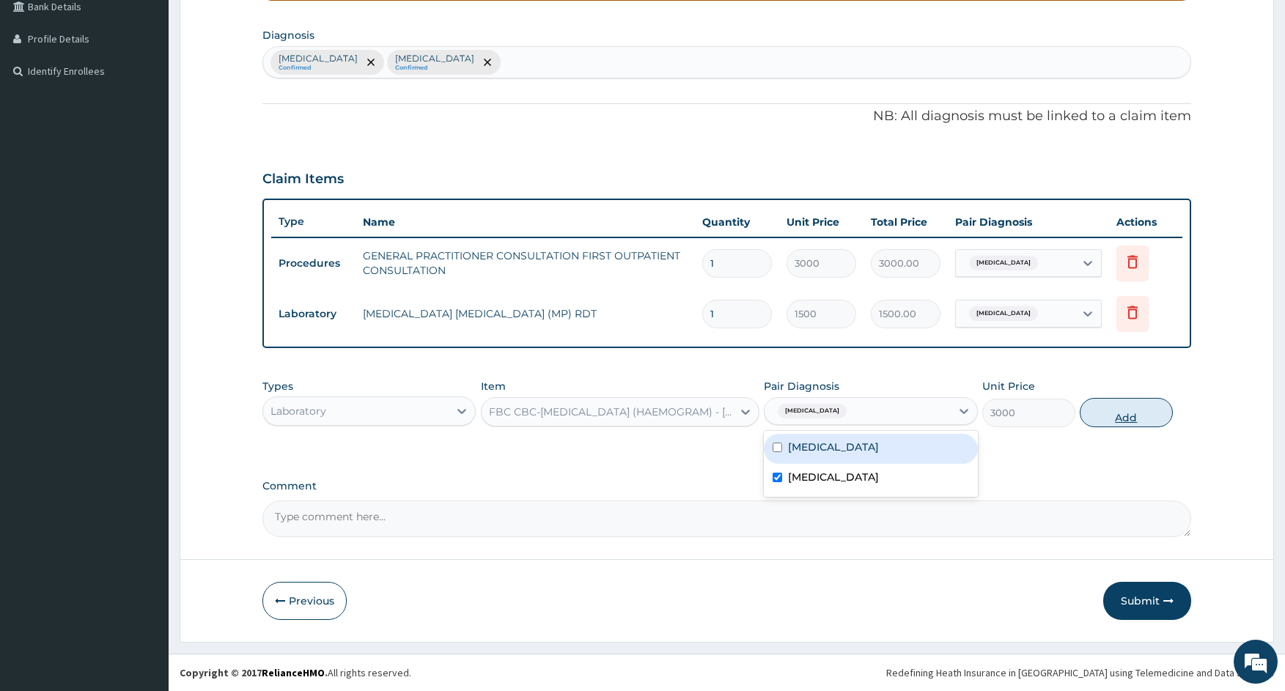
click at [1090, 415] on button "Add" at bounding box center [1126, 412] width 93 height 29
type input "0"
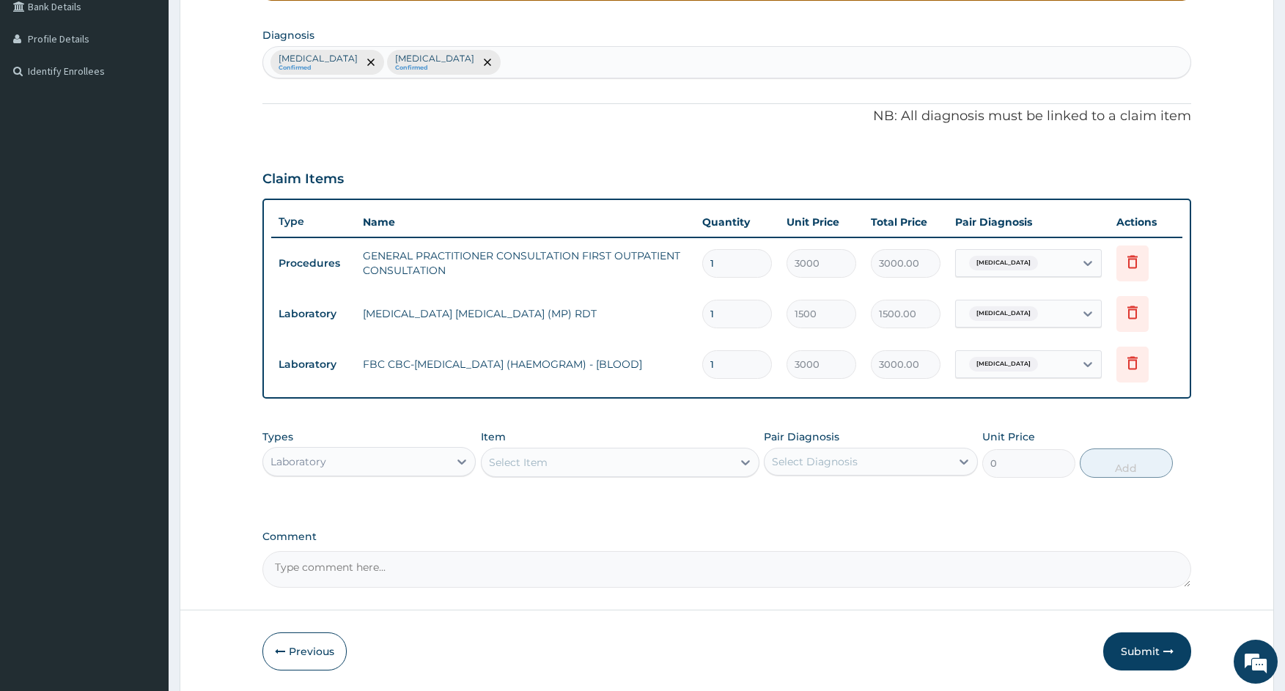
click at [402, 450] on div "Laboratory" at bounding box center [355, 461] width 185 height 23
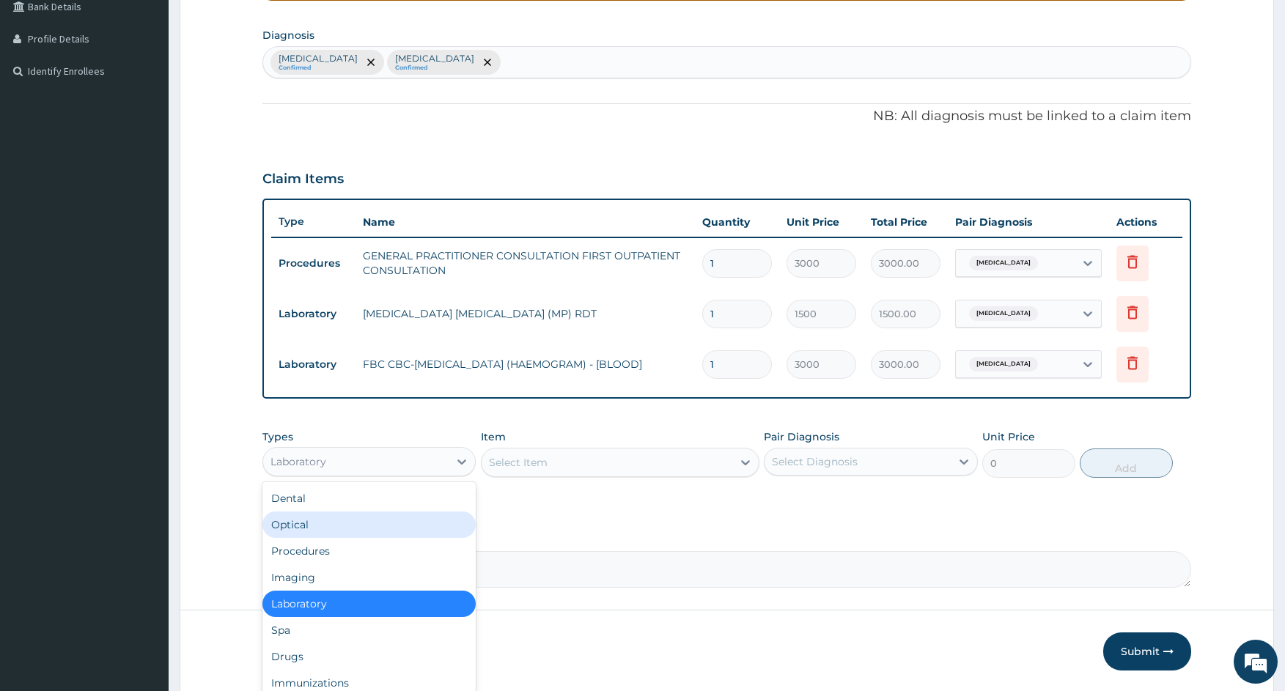
scroll to position [50, 0]
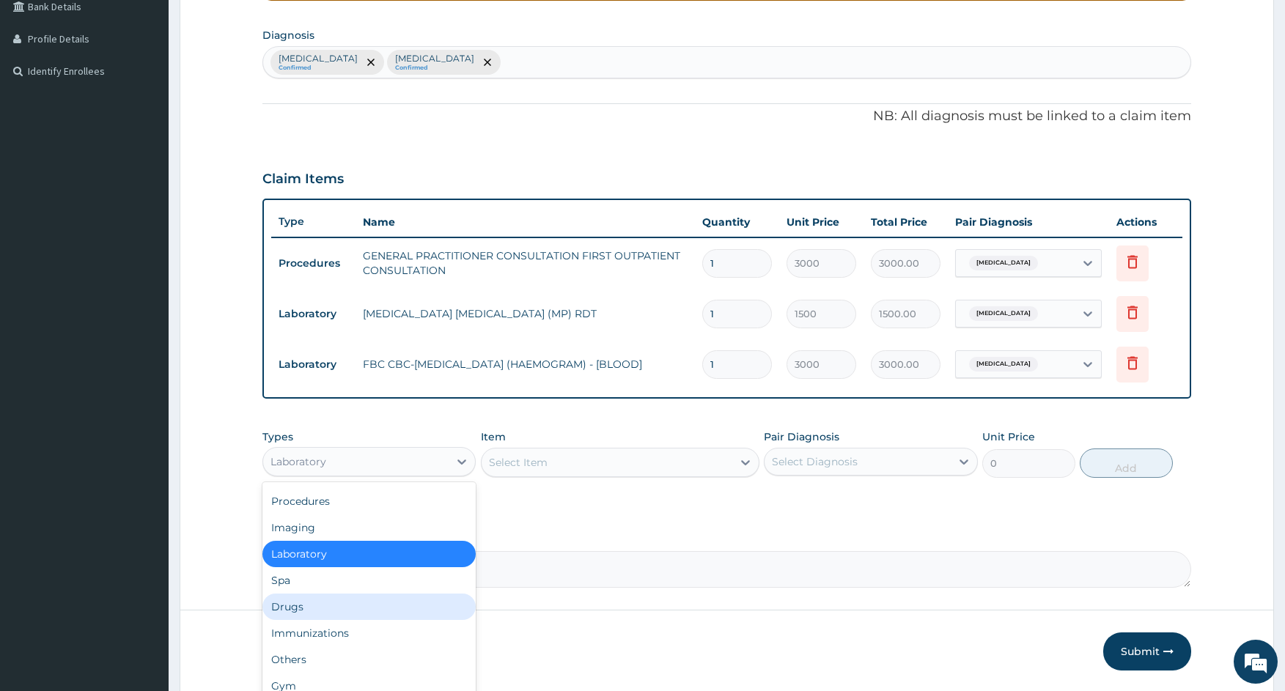
click at [292, 602] on div "Drugs" at bounding box center [368, 607] width 213 height 26
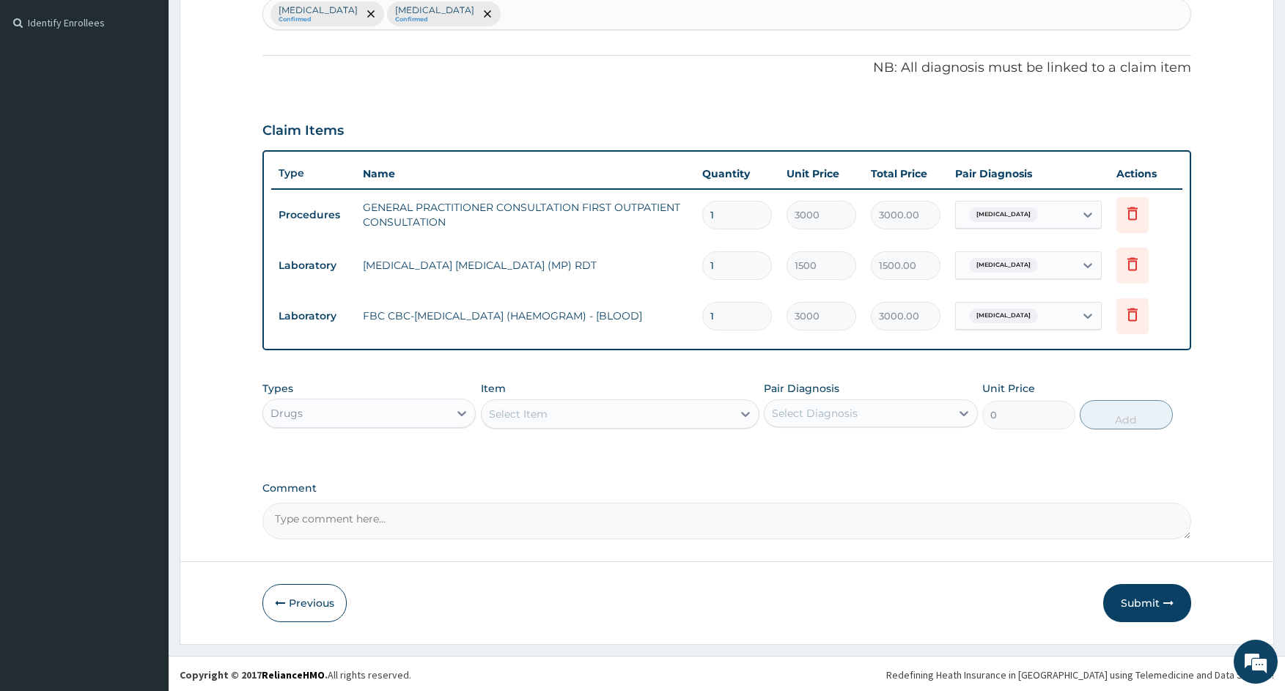
scroll to position [397, 0]
click at [637, 419] on div "Select Item" at bounding box center [607, 411] width 251 height 23
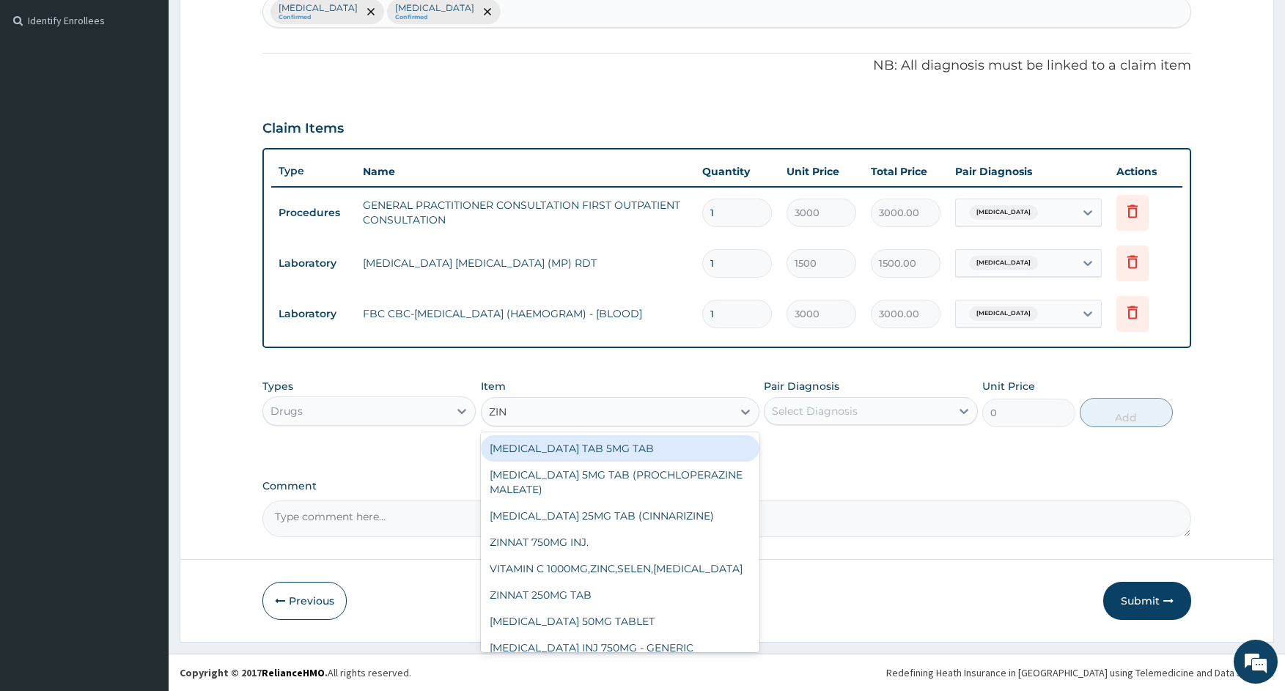
type input "ZINC"
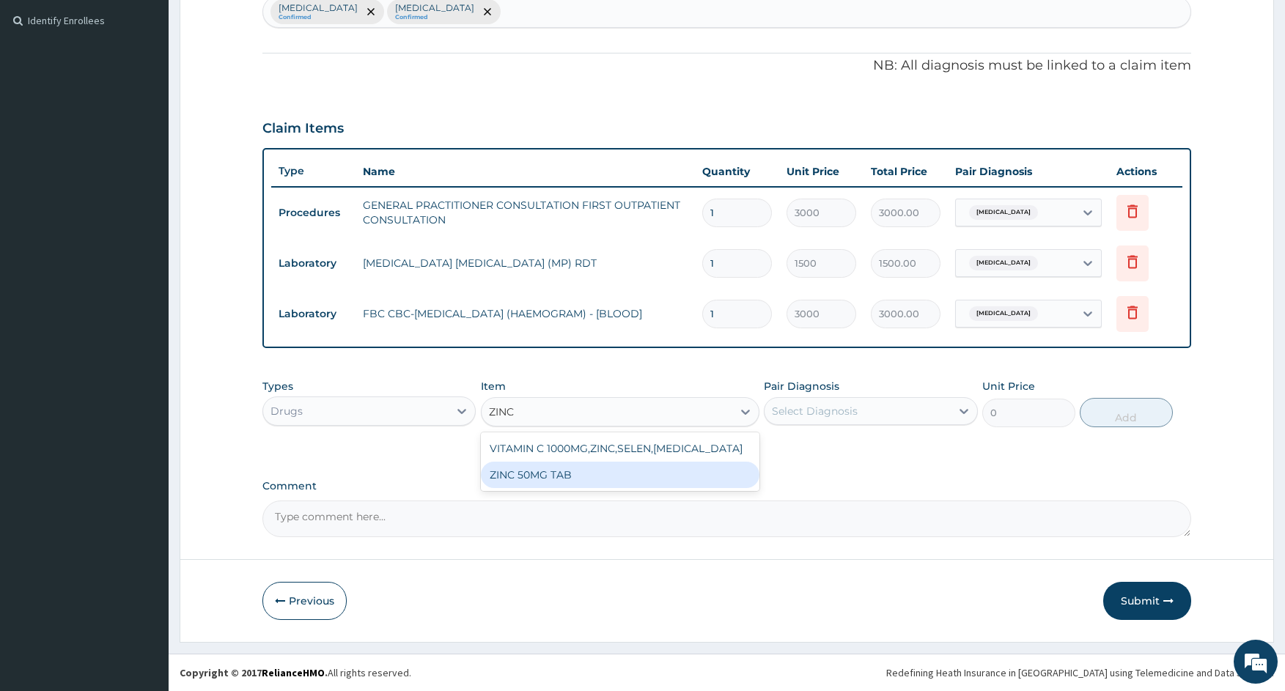
click at [617, 479] on div "ZINC 50MG TAB" at bounding box center [620, 475] width 279 height 26
type input "63"
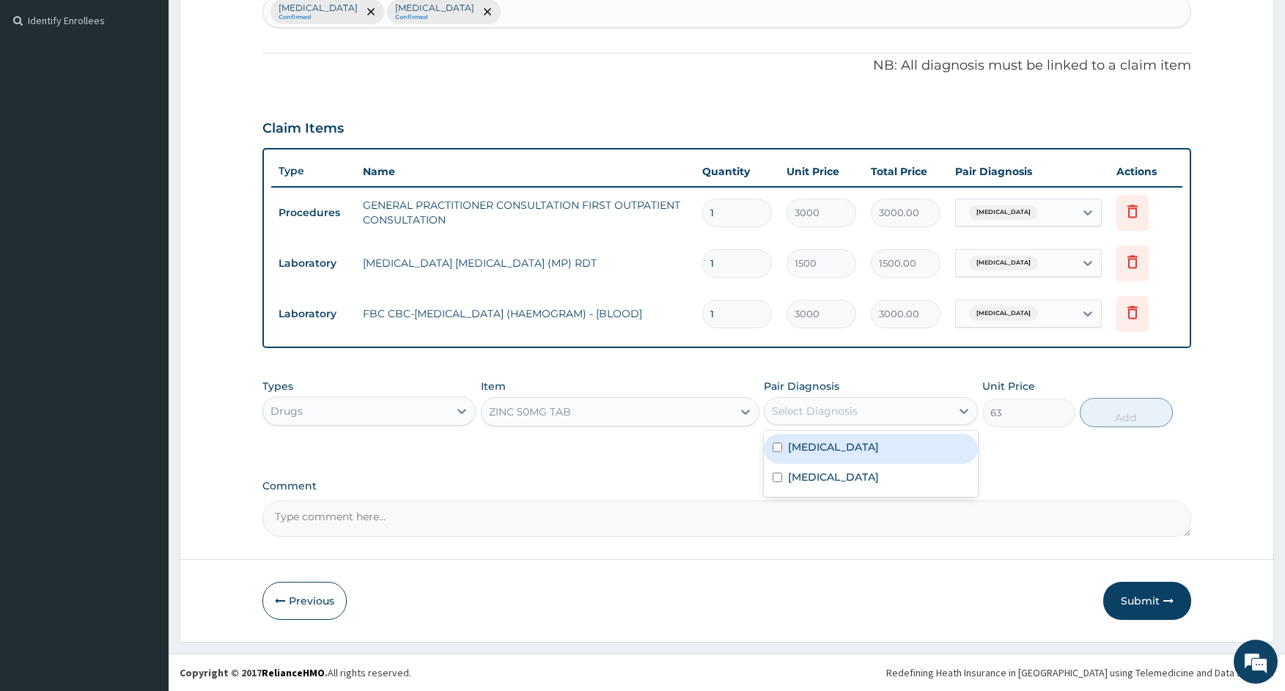
click at [808, 413] on div "Select Diagnosis" at bounding box center [815, 411] width 86 height 15
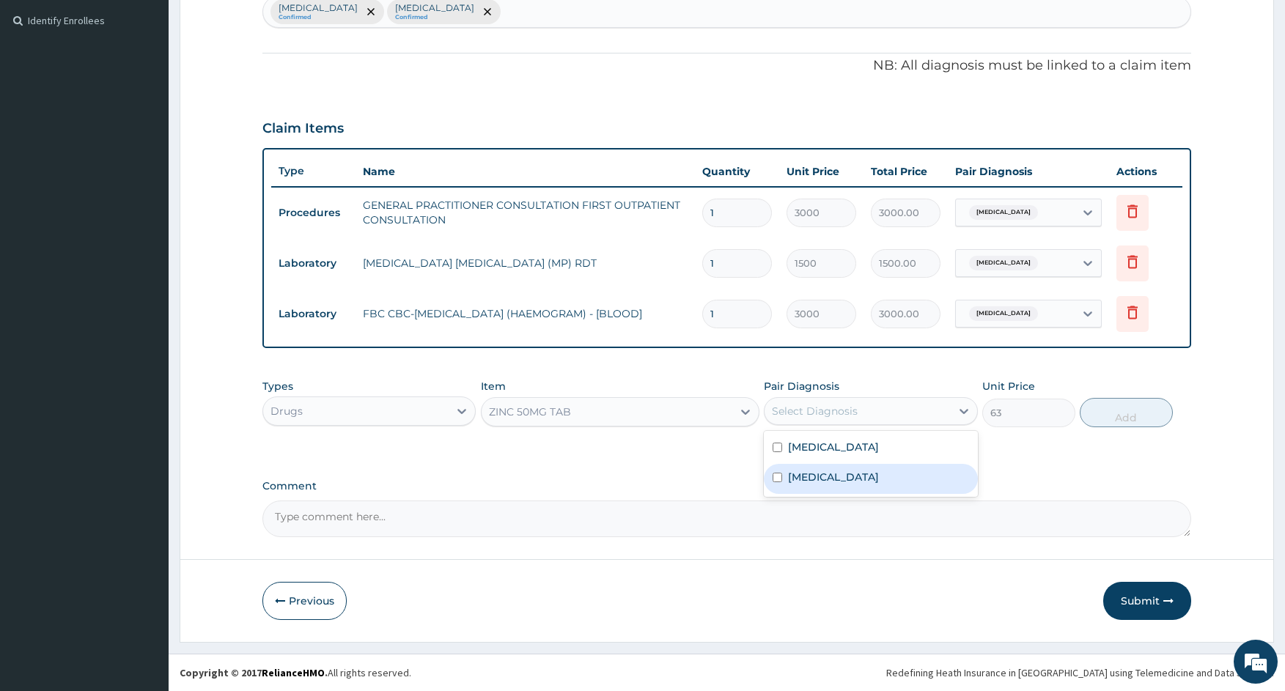
click at [798, 484] on label "[MEDICAL_DATA]" at bounding box center [833, 477] width 91 height 15
checkbox input "true"
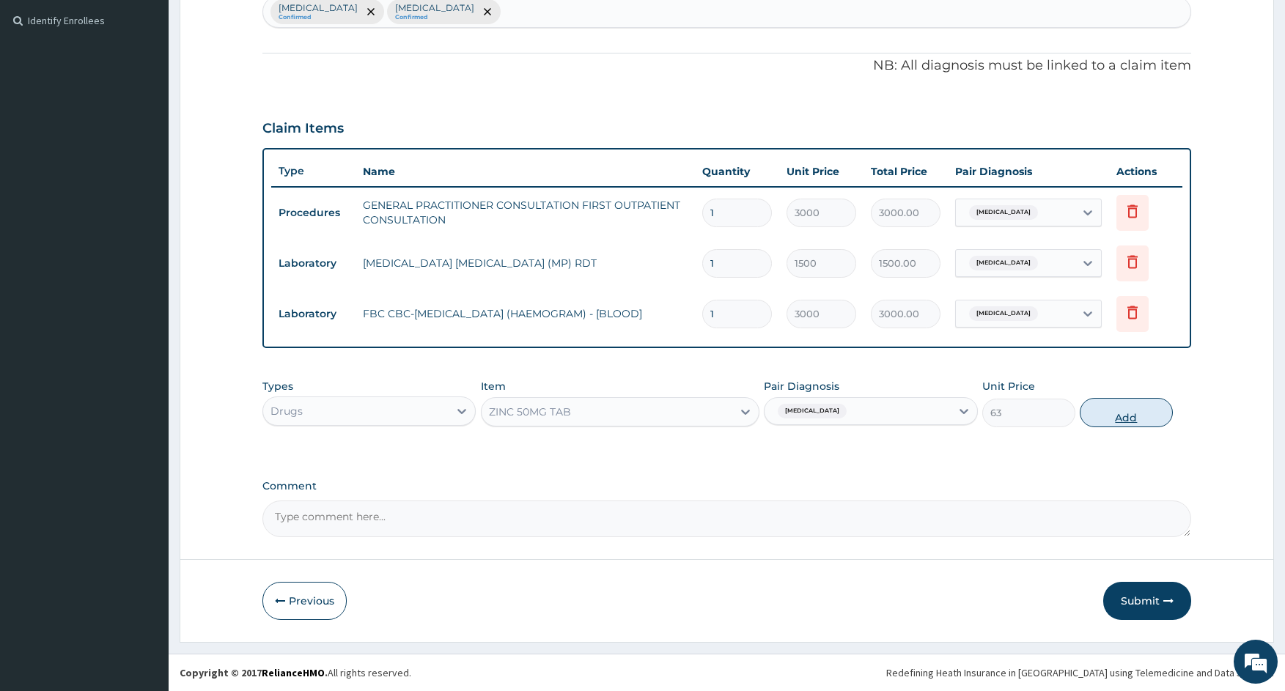
click at [1124, 411] on button "Add" at bounding box center [1126, 412] width 93 height 29
type input "0"
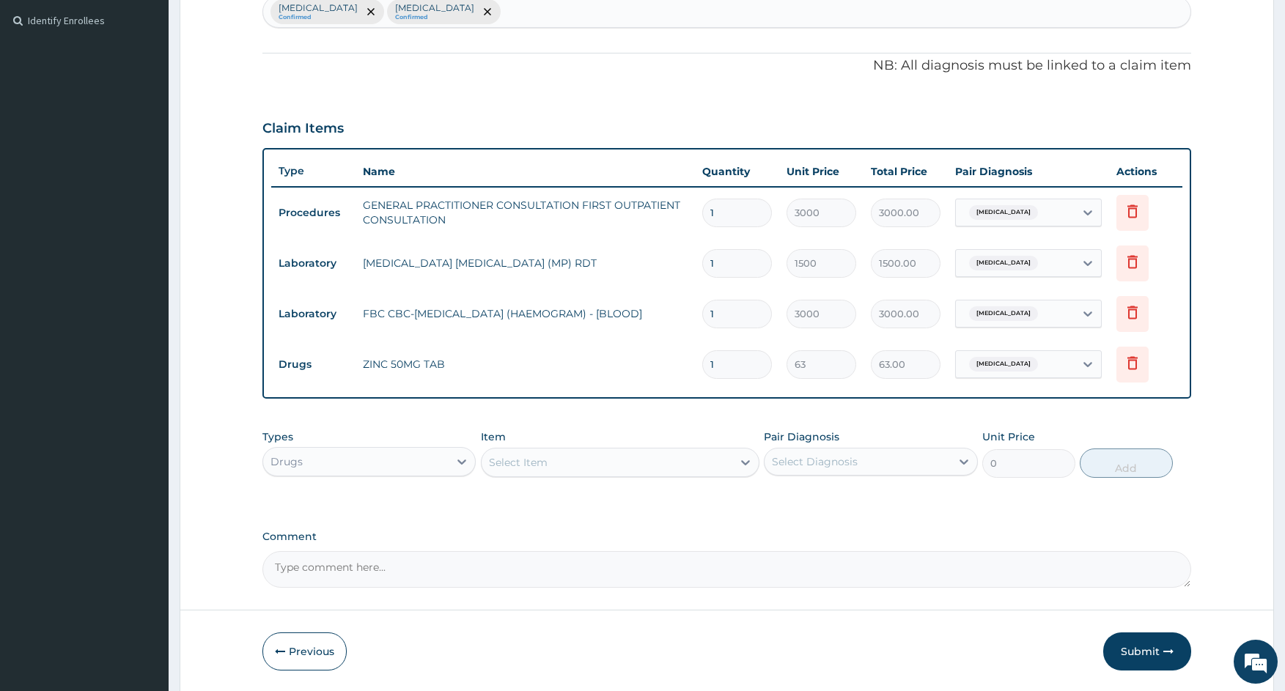
click at [545, 465] on div "Select Item" at bounding box center [518, 462] width 59 height 15
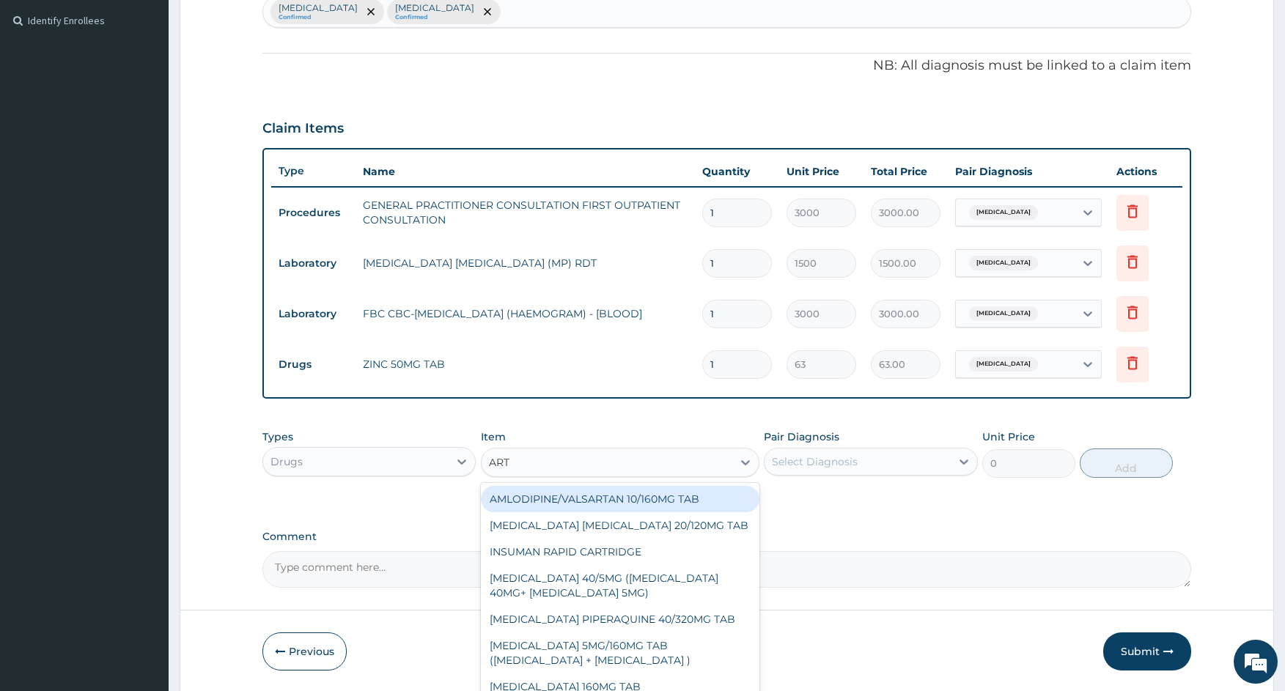
type input "ARTE"
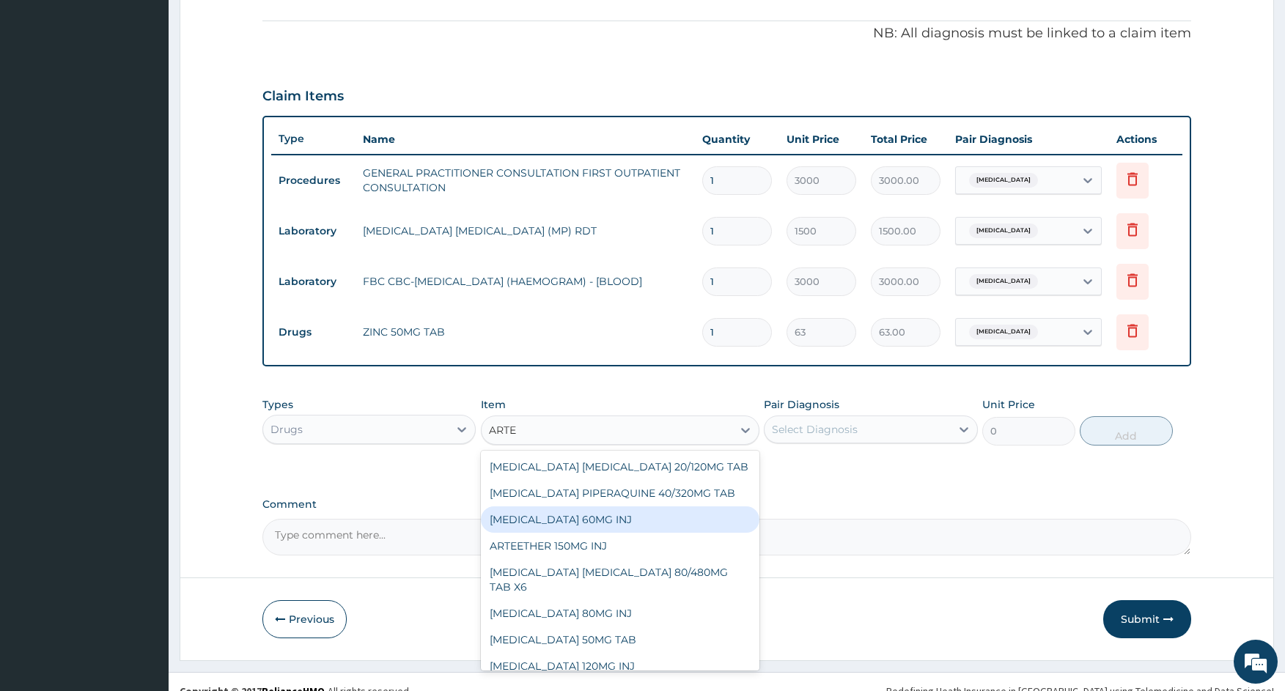
scroll to position [448, 0]
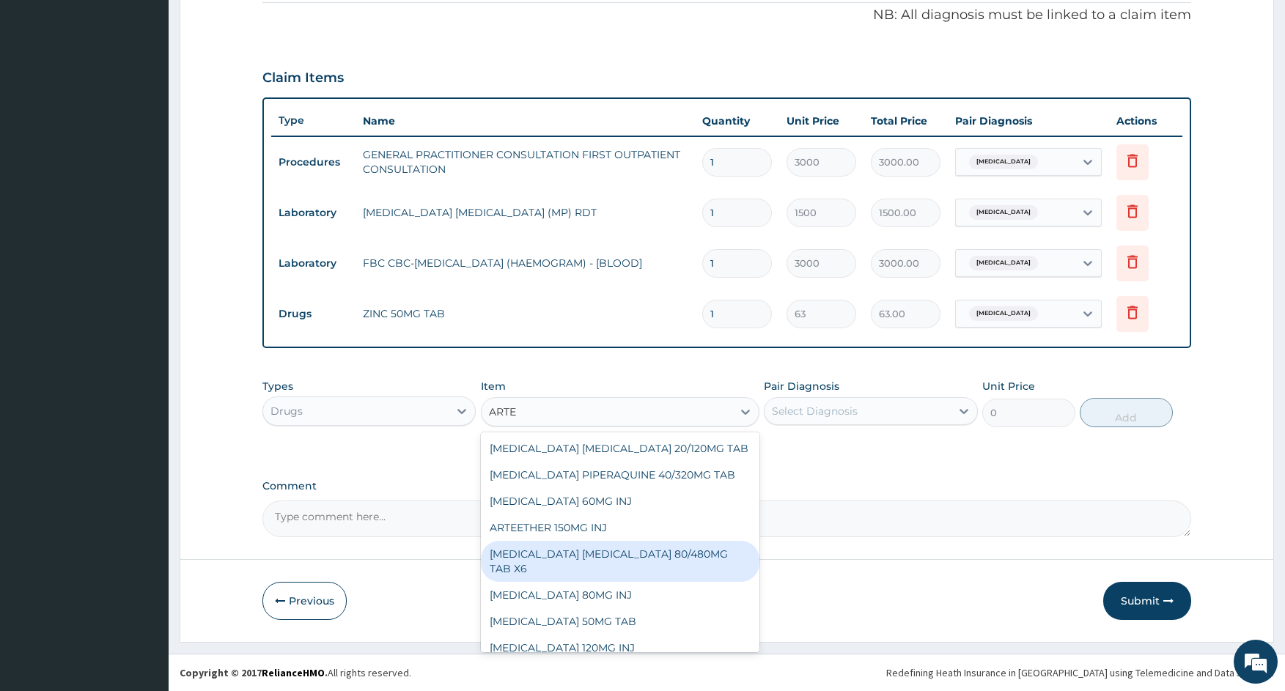
click at [575, 575] on div "[MEDICAL_DATA] [MEDICAL_DATA] 80/480MG TAB X6" at bounding box center [620, 561] width 279 height 41
type input "262.5"
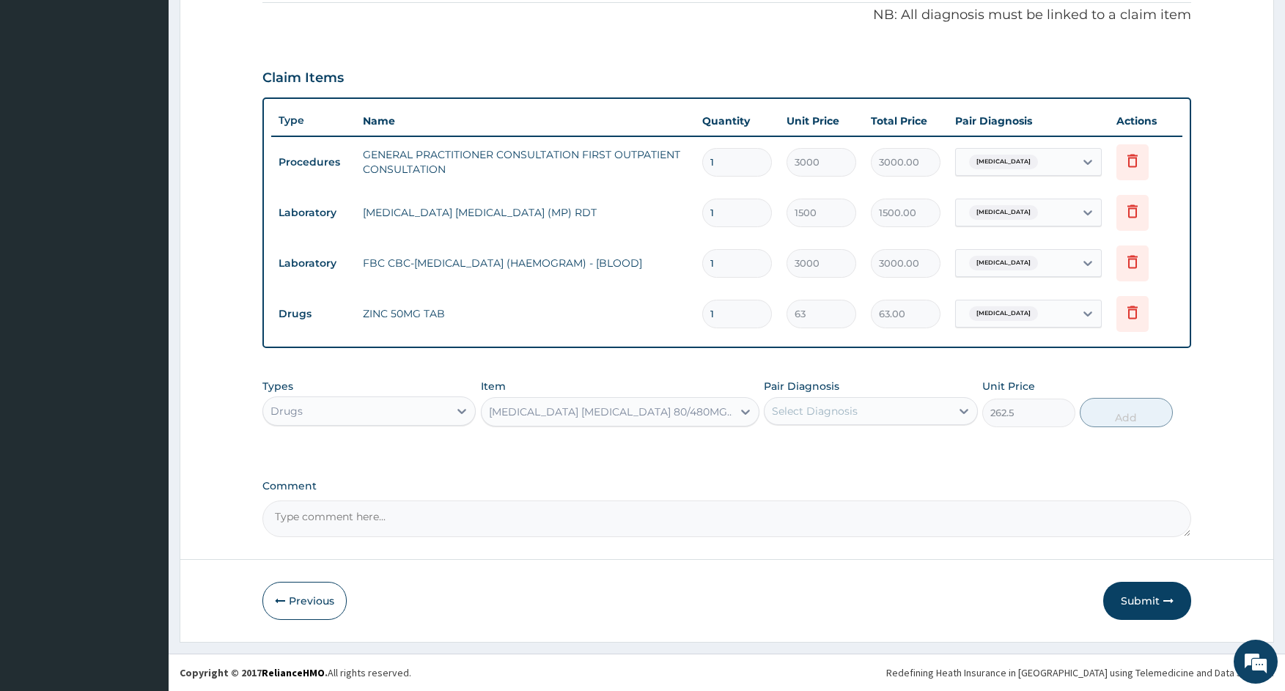
click at [819, 413] on div "Select Diagnosis" at bounding box center [815, 411] width 86 height 15
click at [823, 454] on label "[MEDICAL_DATA]" at bounding box center [833, 447] width 91 height 15
checkbox input "true"
click at [1135, 413] on button "Add" at bounding box center [1126, 412] width 93 height 29
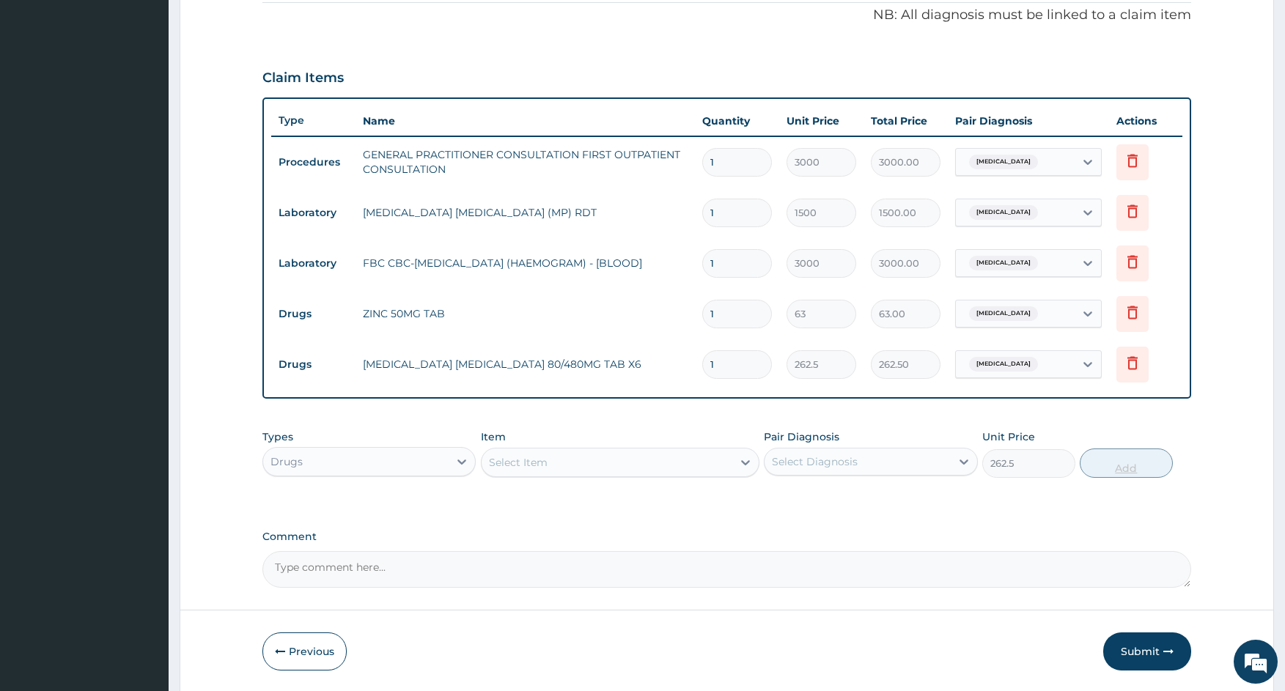
type input "0"
click at [596, 462] on div "Select Item" at bounding box center [607, 462] width 251 height 23
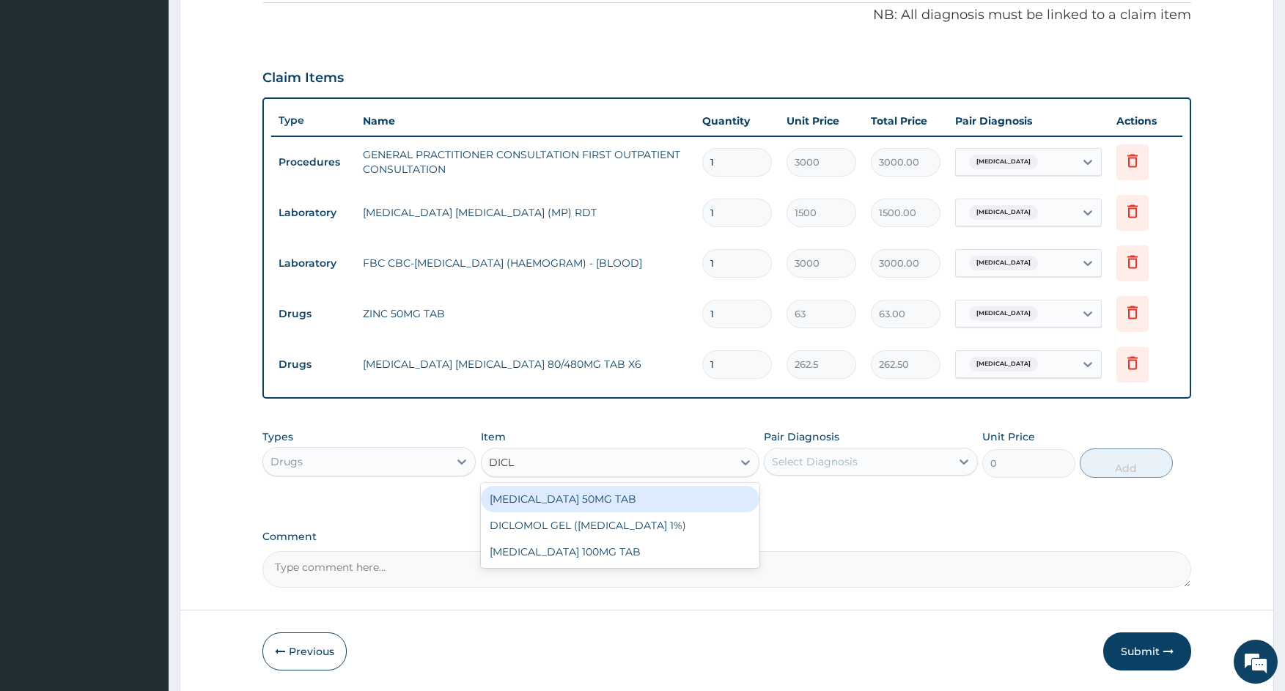
type input "DICLO"
click at [594, 496] on div "[MEDICAL_DATA] 50MG TAB" at bounding box center [620, 499] width 279 height 26
type input "52.5"
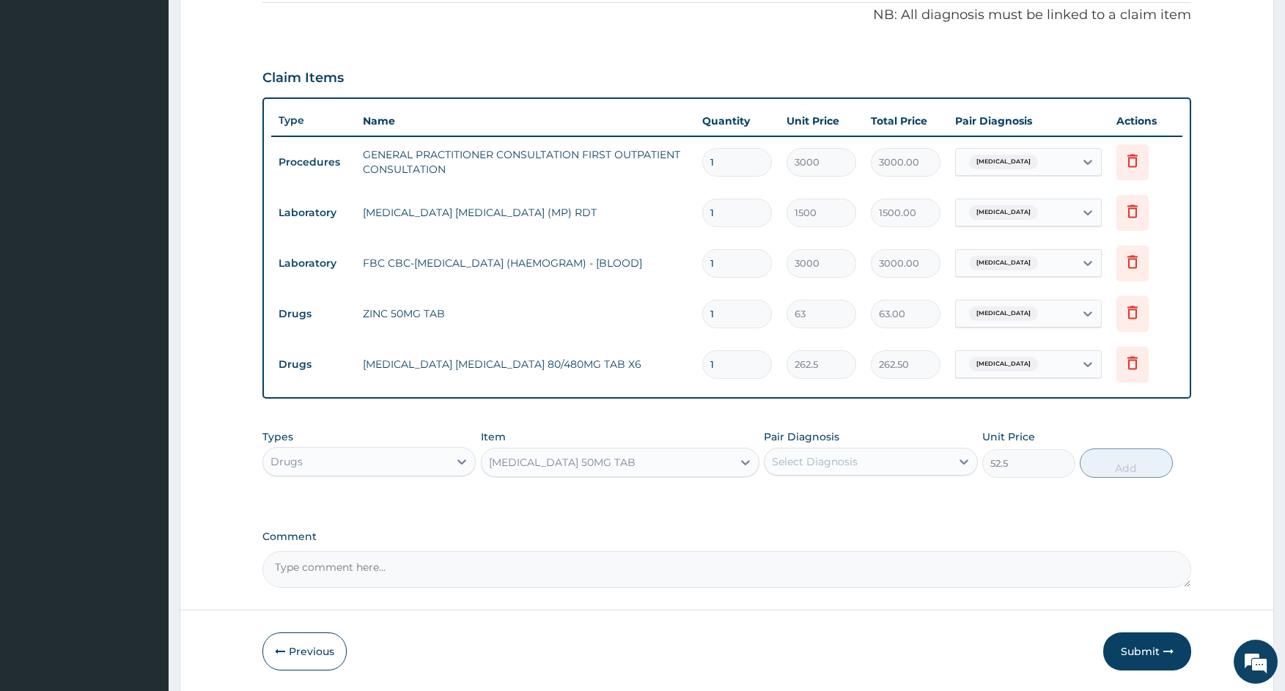
click at [836, 470] on div "Select Diagnosis" at bounding box center [856, 461] width 185 height 23
click at [825, 529] on label "[MEDICAL_DATA]" at bounding box center [833, 527] width 91 height 15
checkbox input "true"
click at [1138, 465] on button "Add" at bounding box center [1126, 463] width 93 height 29
type input "0"
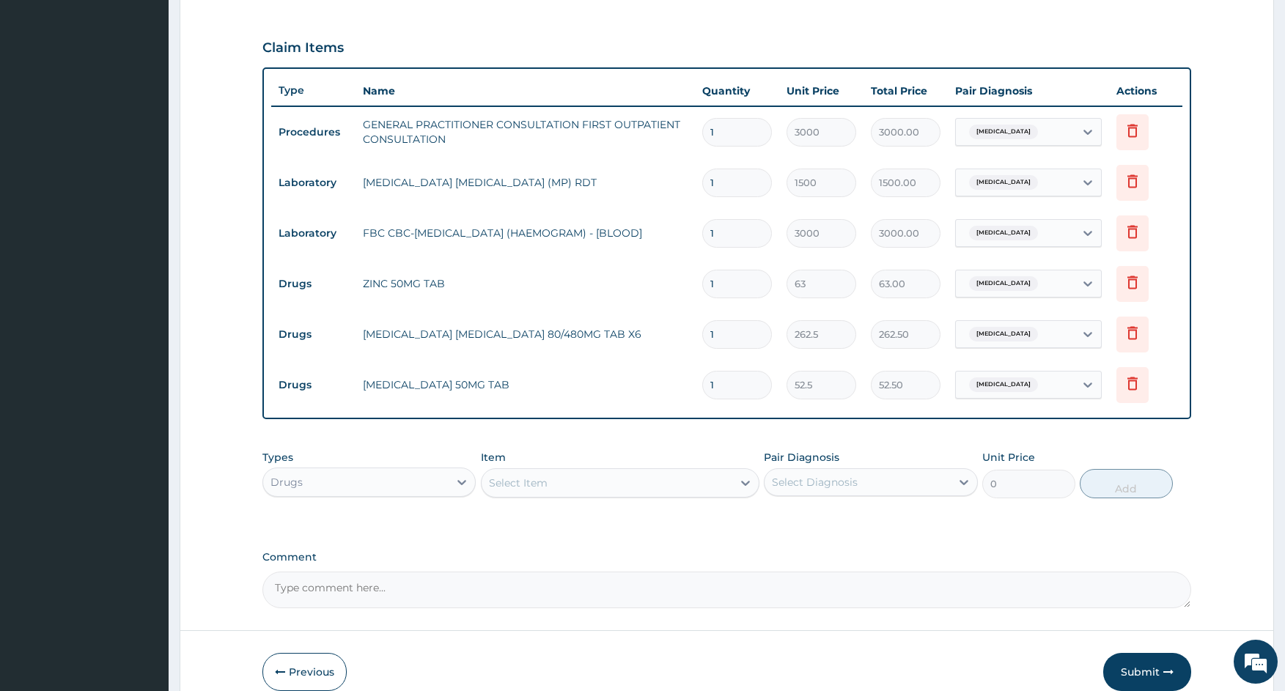
scroll to position [545, 0]
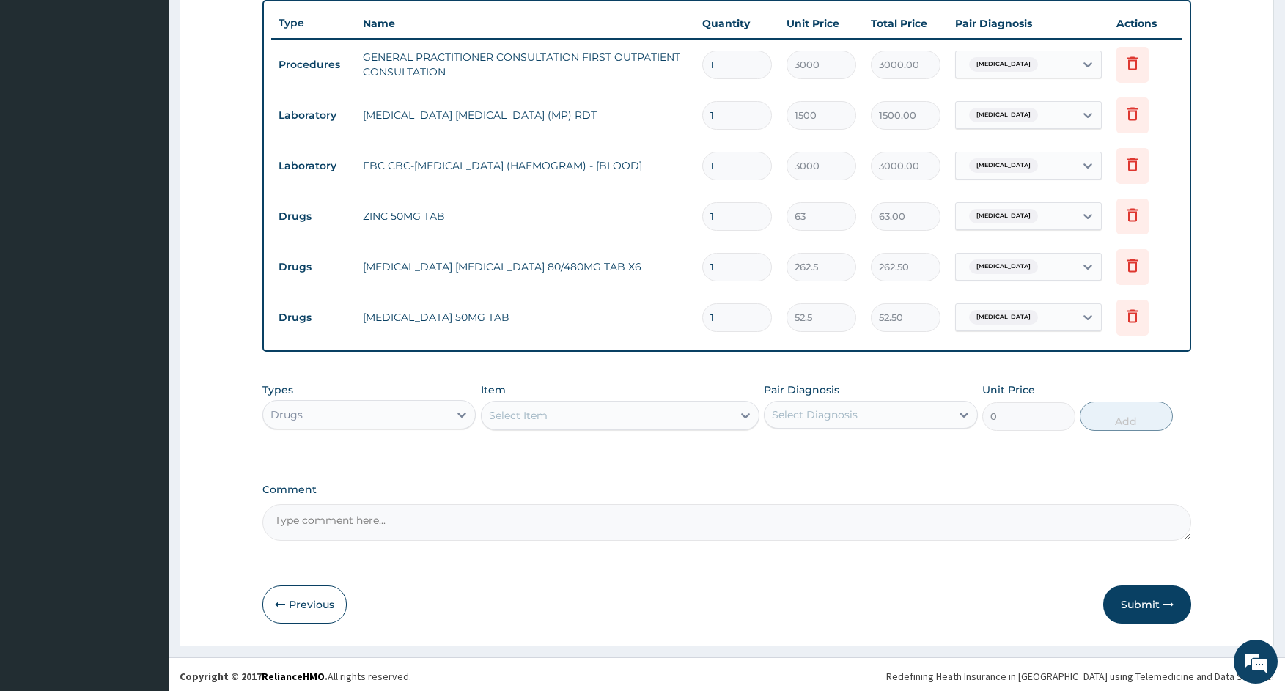
click at [561, 419] on div "Select Item" at bounding box center [607, 415] width 251 height 23
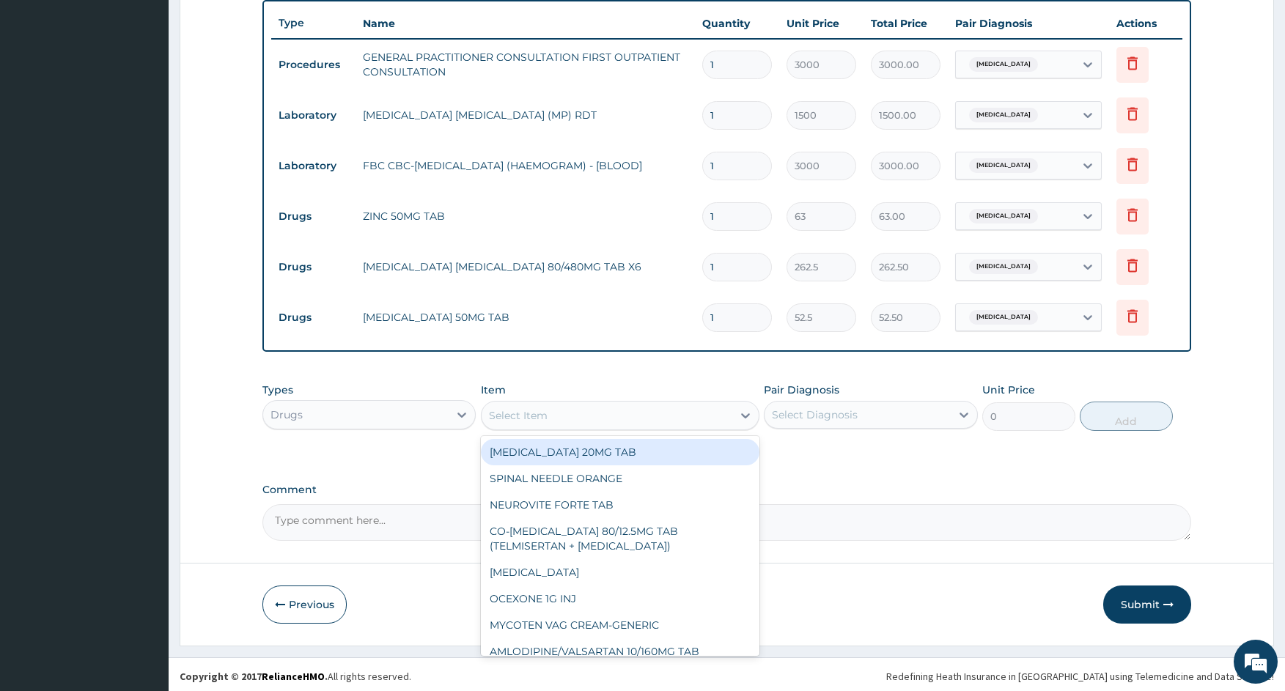
type input "R"
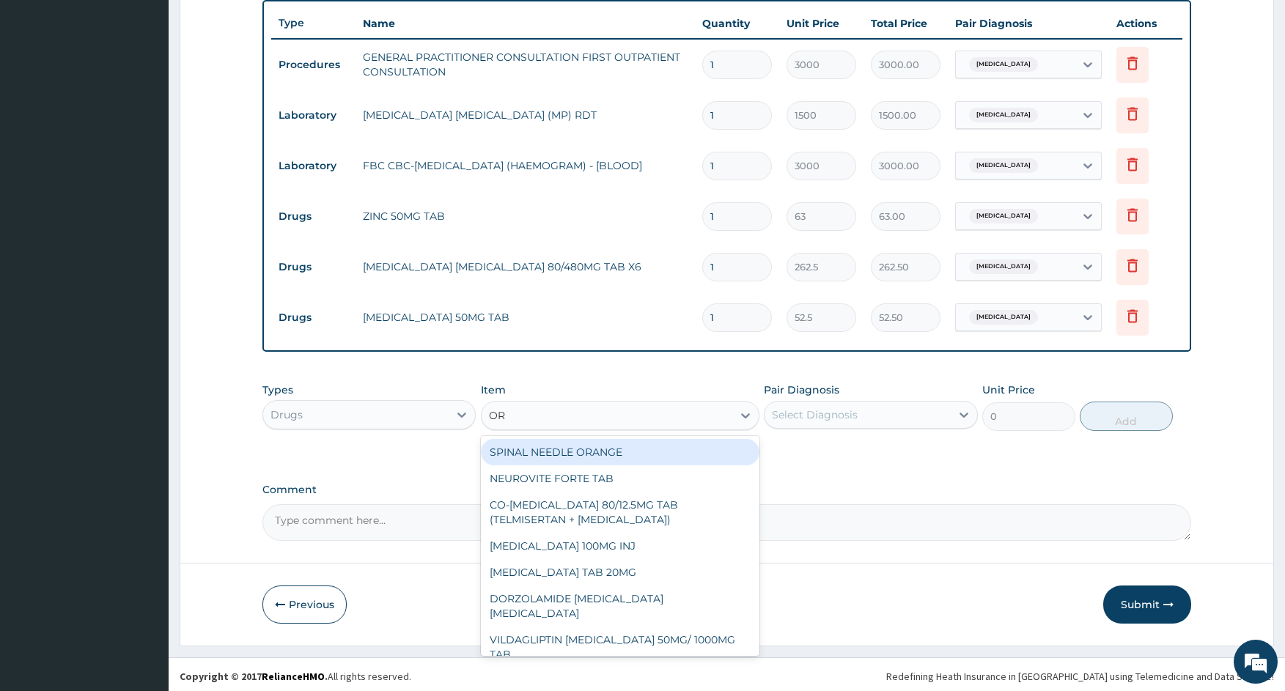
type input "ORS"
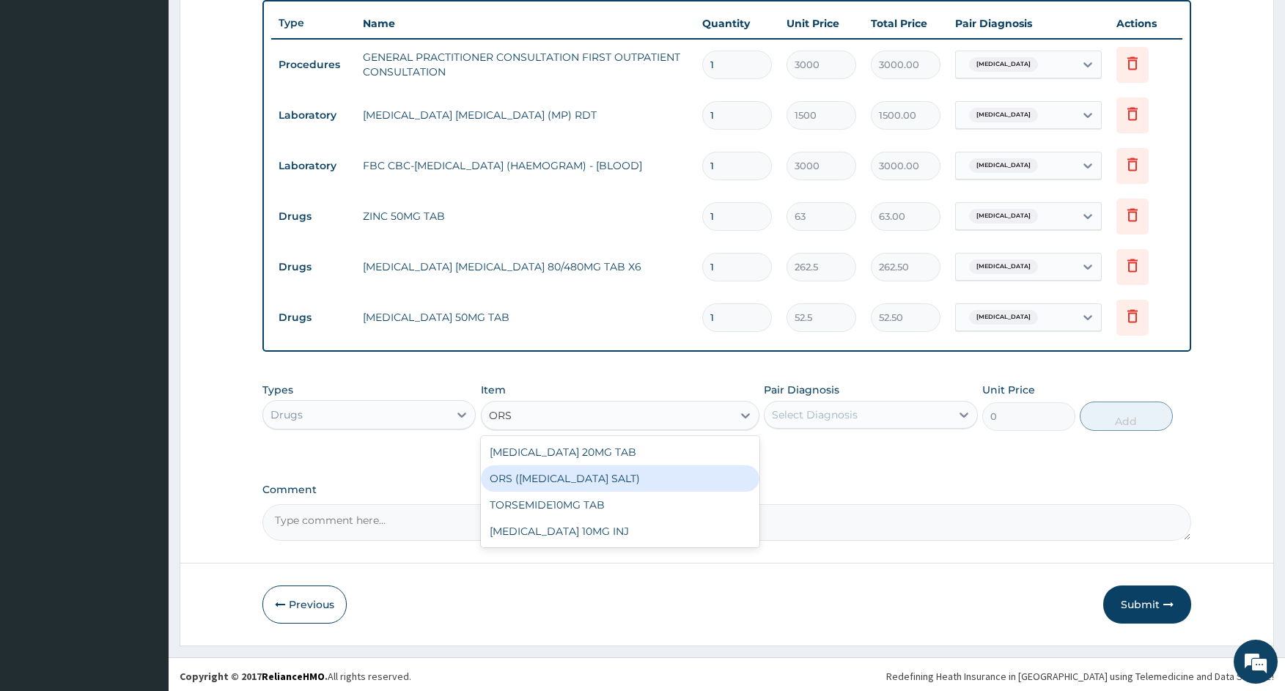
click at [582, 487] on div "ORS ([MEDICAL_DATA] SALT)" at bounding box center [620, 478] width 279 height 26
type input "210"
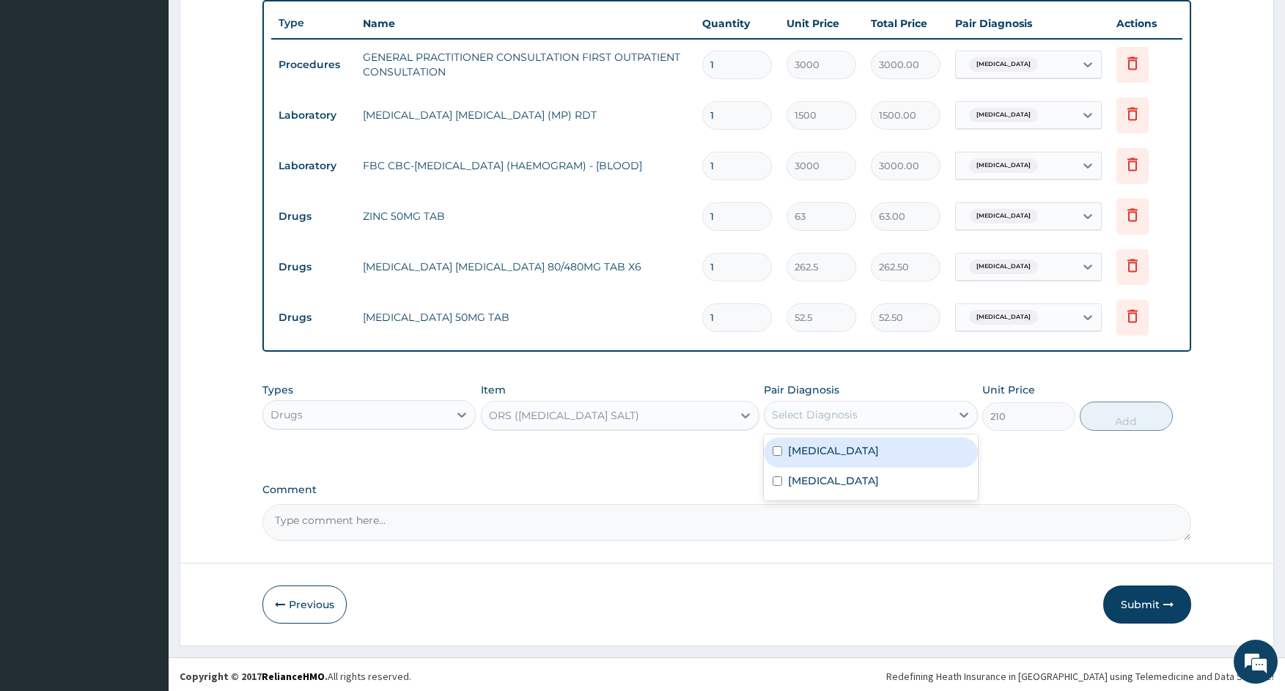
click at [810, 419] on div "Select Diagnosis" at bounding box center [815, 415] width 86 height 15
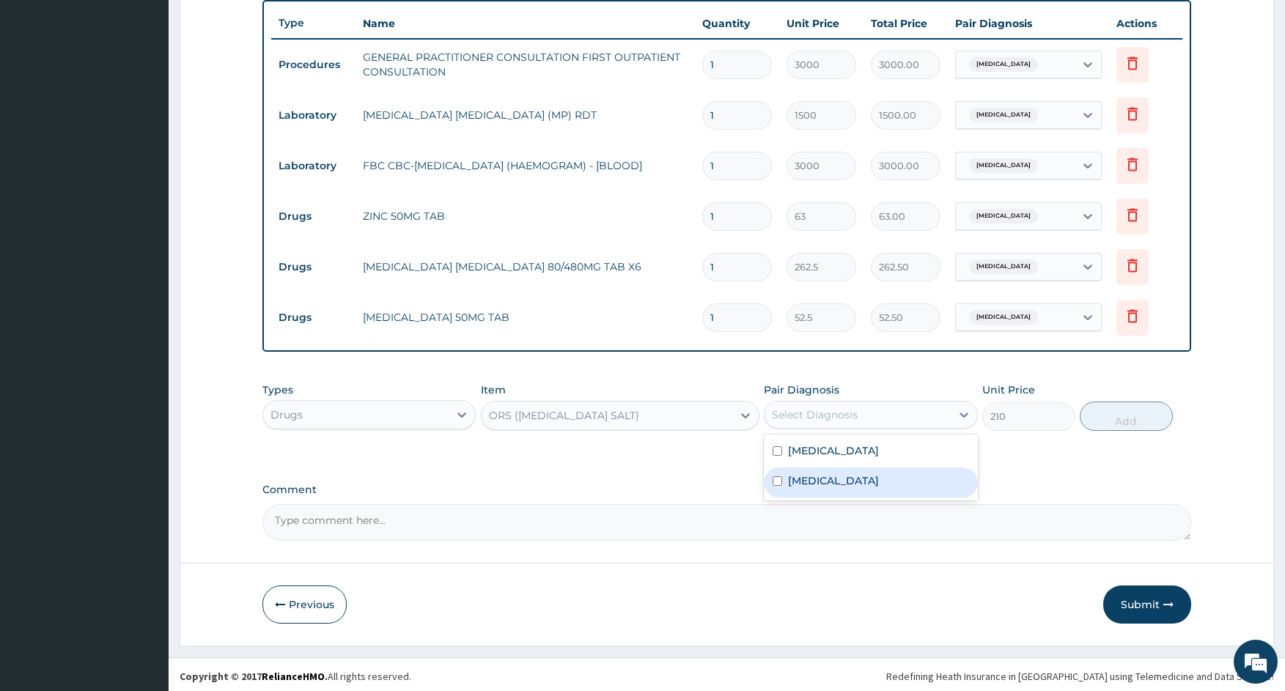
drag, startPoint x: 808, startPoint y: 479, endPoint x: 812, endPoint y: 473, distance: 7.9
click at [807, 480] on label "[MEDICAL_DATA]" at bounding box center [833, 480] width 91 height 15
checkbox input "true"
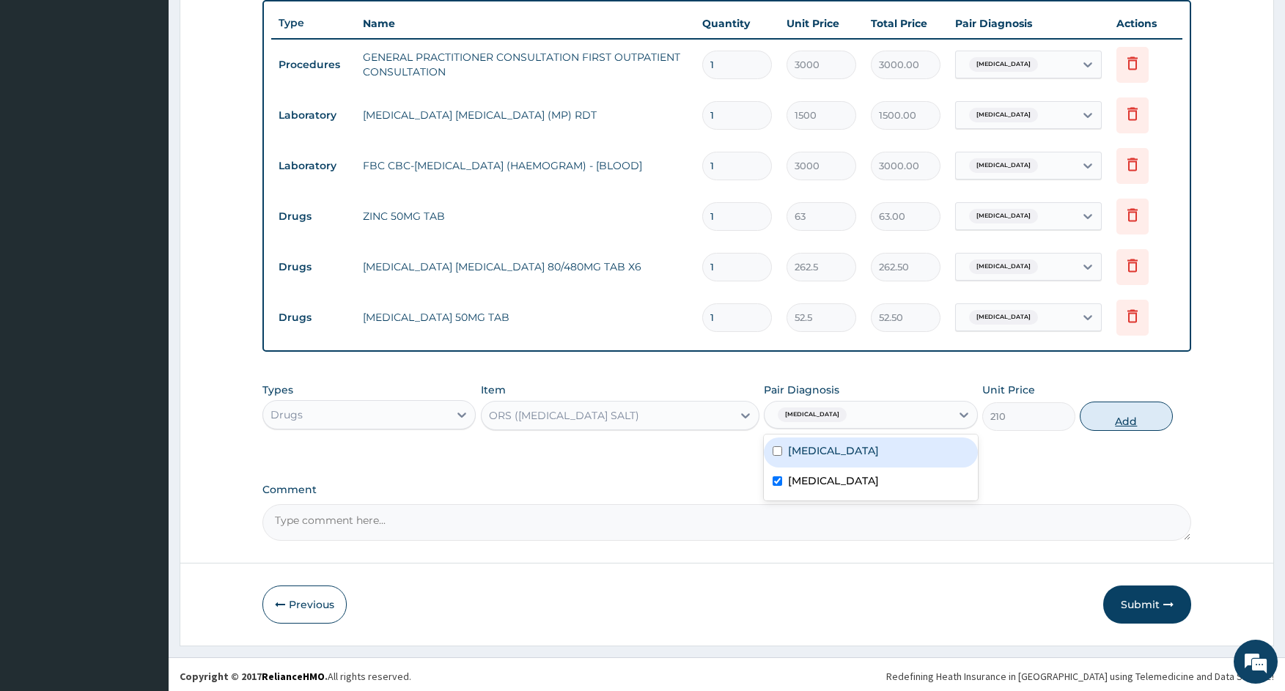
click at [1096, 419] on button "Add" at bounding box center [1126, 416] width 93 height 29
type input "0"
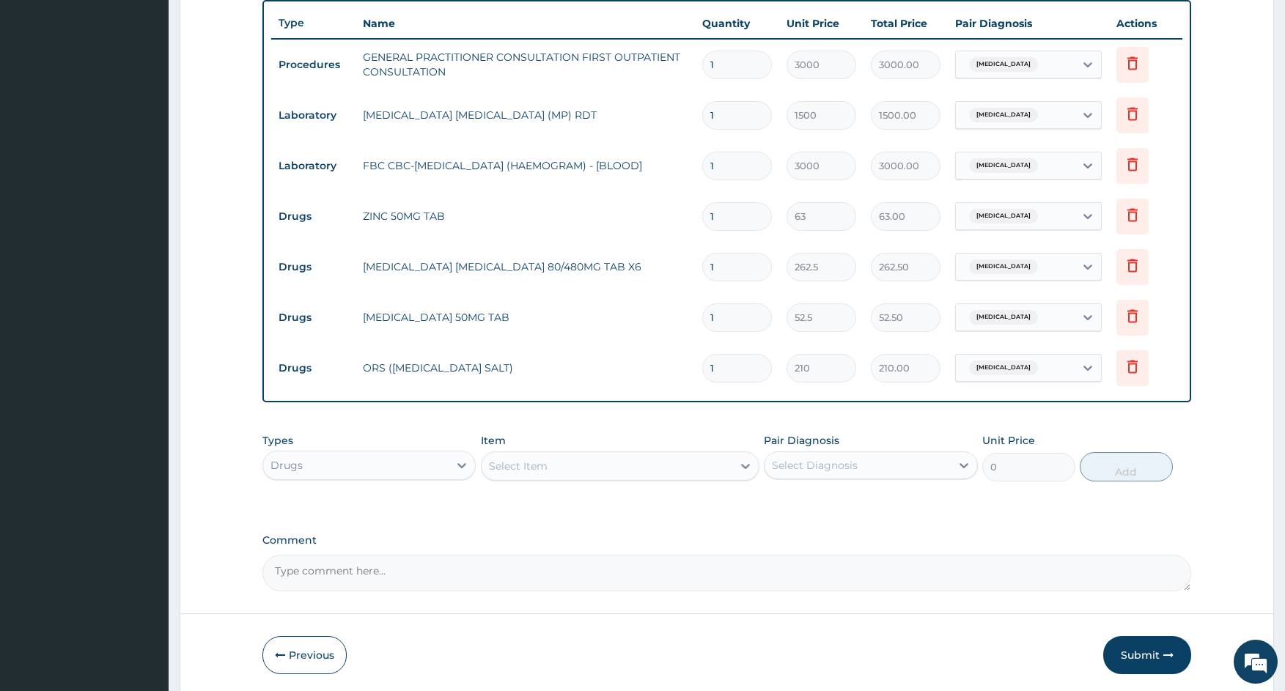
click at [684, 370] on tr "Drugs ORS ([MEDICAL_DATA] SALT) 1 210 210.00 [MEDICAL_DATA] Delete" at bounding box center [726, 368] width 911 height 51
type input "2"
type input "420.00"
type input "2"
click at [723, 306] on input "1" at bounding box center [737, 317] width 70 height 29
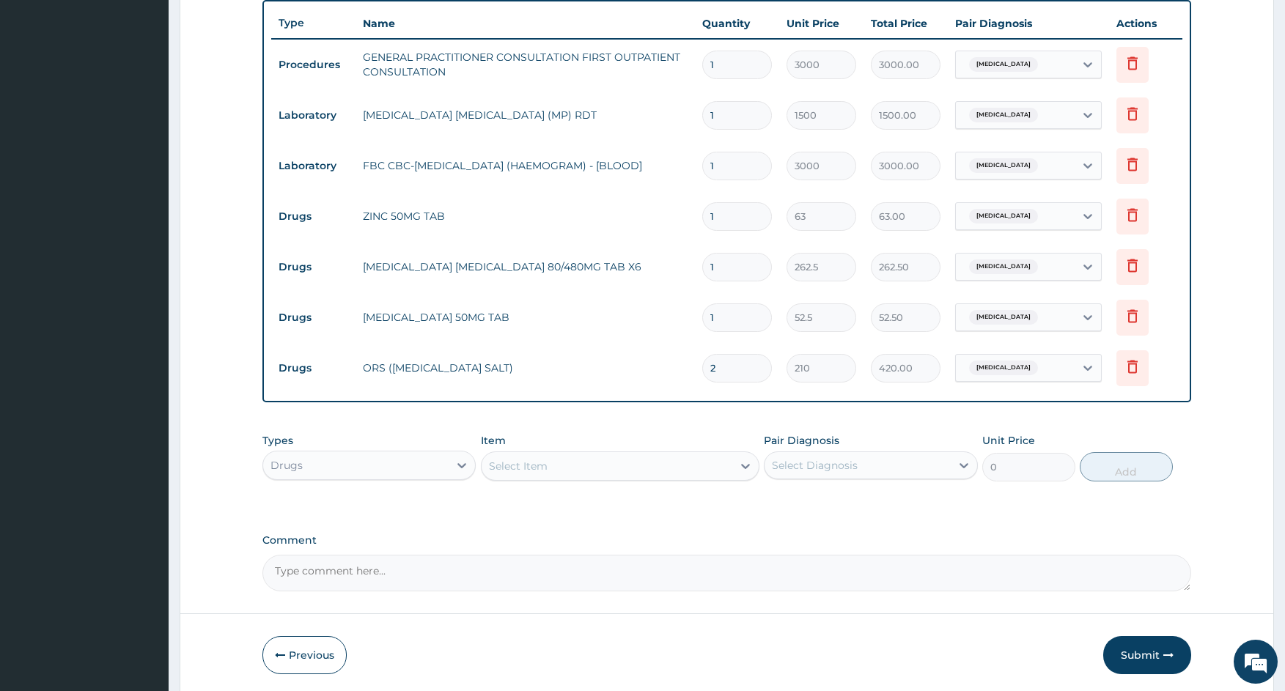
type input "10"
type input "525.00"
type input "10"
drag, startPoint x: 723, startPoint y: 266, endPoint x: 685, endPoint y: 276, distance: 39.3
click at [685, 276] on tr "Drugs [MEDICAL_DATA] [MEDICAL_DATA] 80/480MG TAB X6 1 262.5 262.50 [MEDICAL_DAT…" at bounding box center [726, 267] width 911 height 51
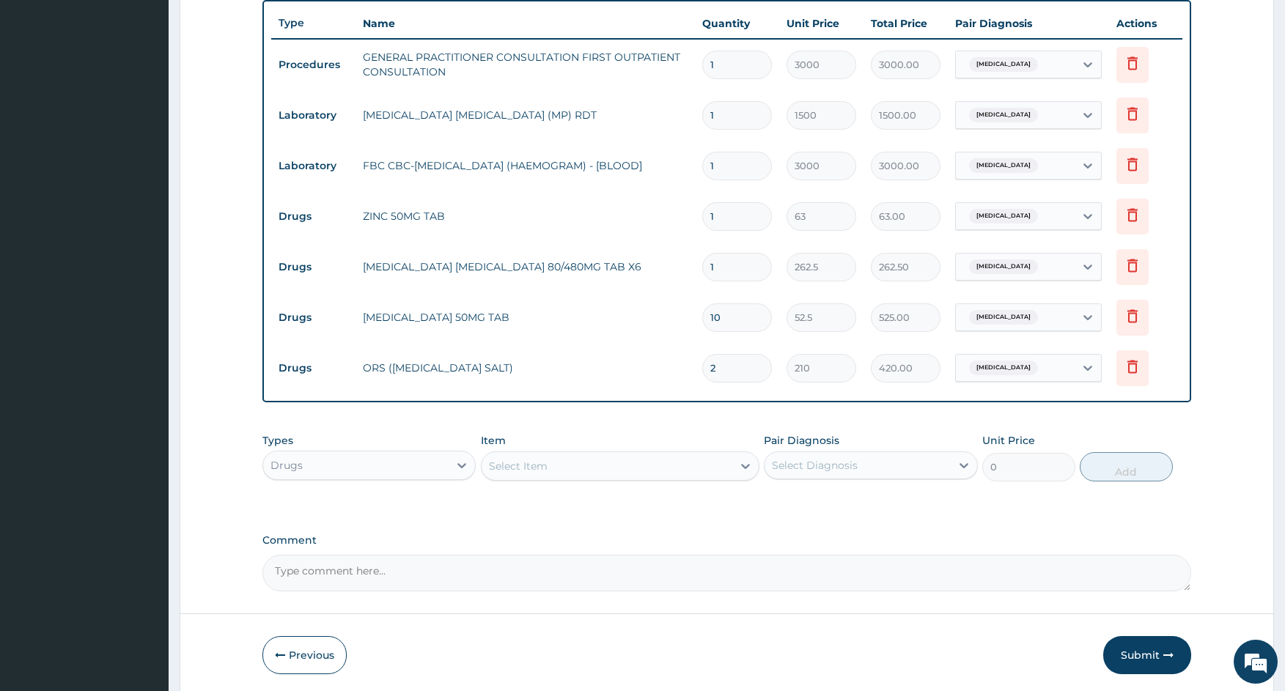
type input "6"
type input "1575.00"
type input "6"
drag, startPoint x: 726, startPoint y: 213, endPoint x: 636, endPoint y: 237, distance: 93.5
click at [636, 237] on tr "Drugs ZINC 50MG TAB 1 63 63.00 [MEDICAL_DATA] Delete" at bounding box center [726, 216] width 911 height 51
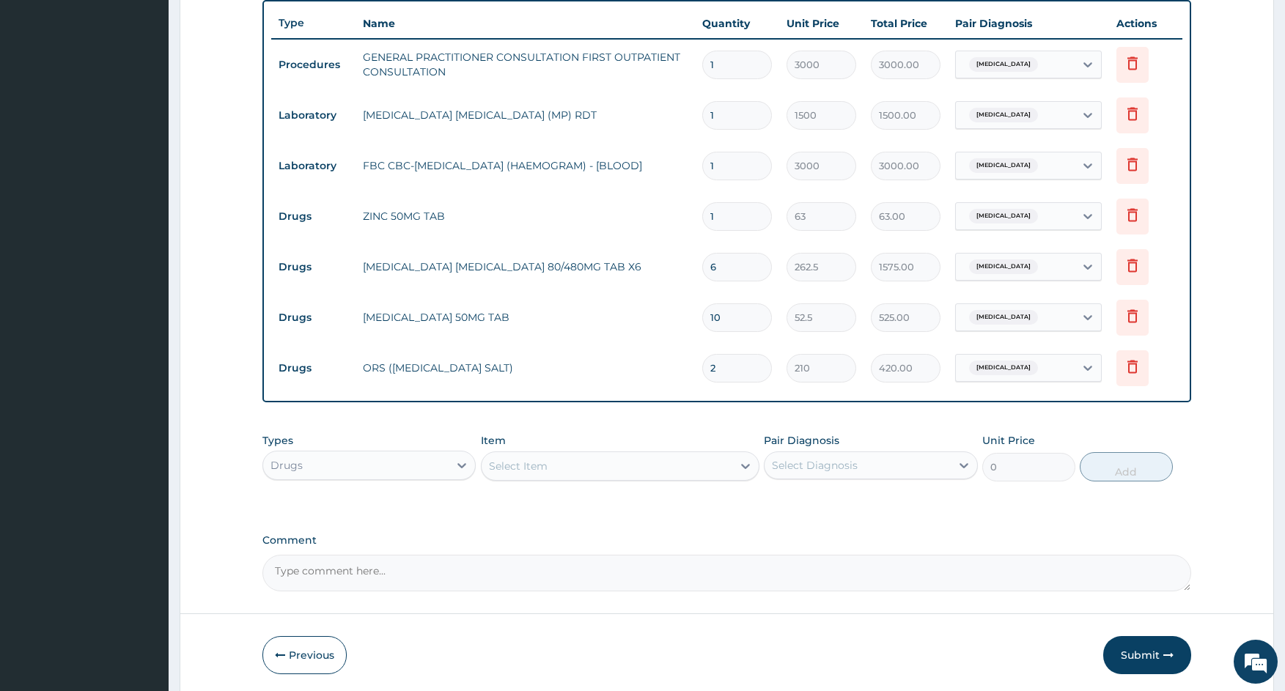
type input "5"
type input "315.00"
type input "8"
type input "504.00"
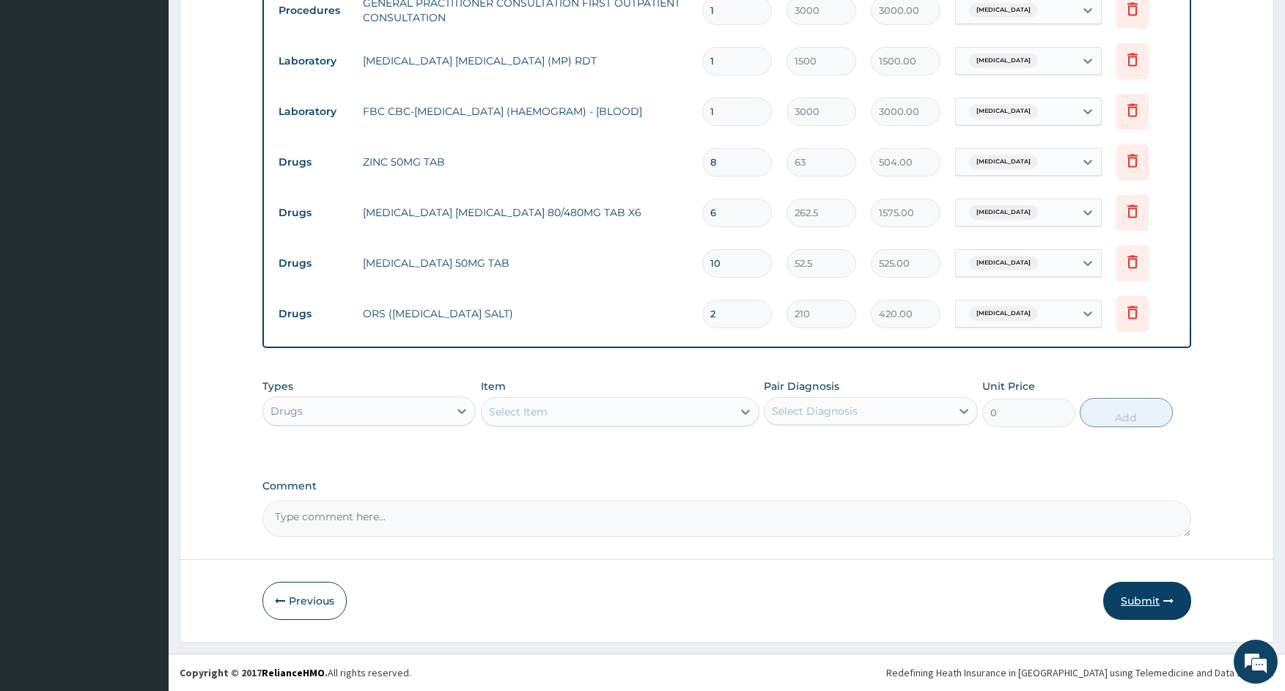
type input "8"
click at [1154, 602] on button "Submit" at bounding box center [1147, 601] width 88 height 38
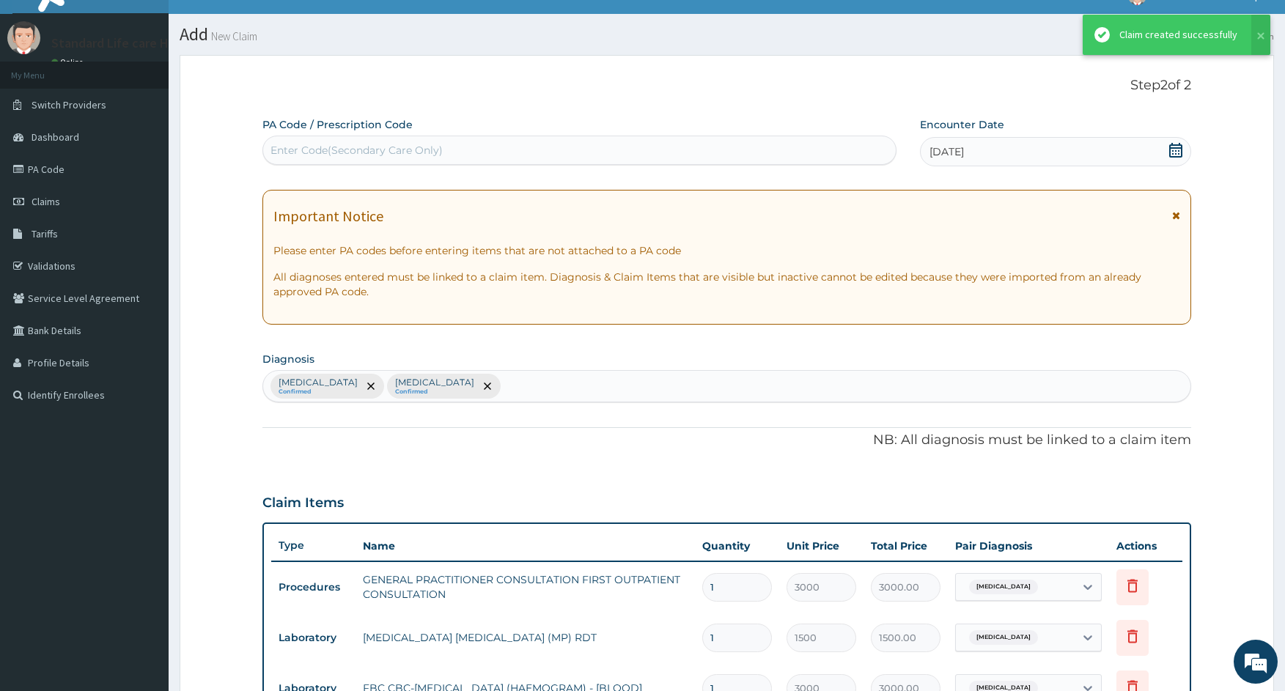
scroll to position [600, 0]
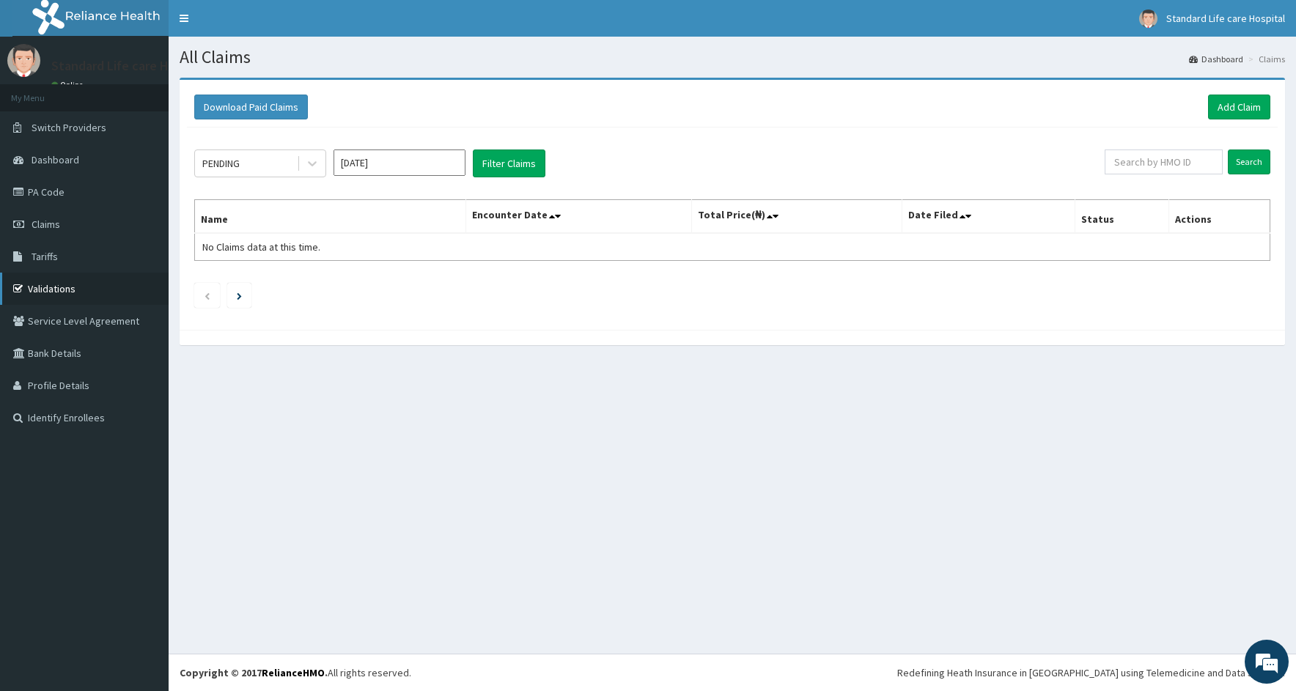
click at [48, 291] on link "Validations" at bounding box center [84, 289] width 169 height 32
